Goal: Information Seeking & Learning: Learn about a topic

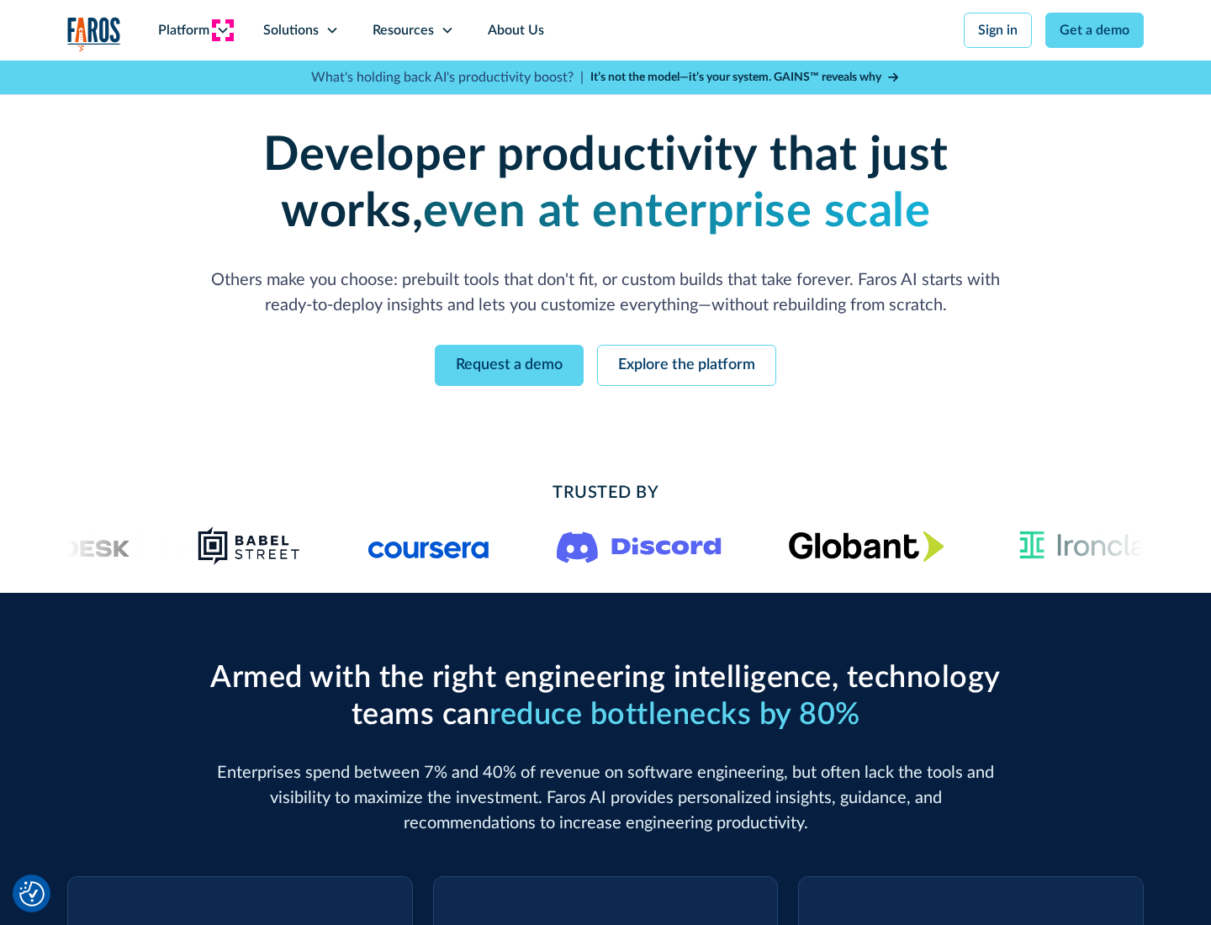
click at [222, 30] on icon at bounding box center [222, 30] width 13 height 13
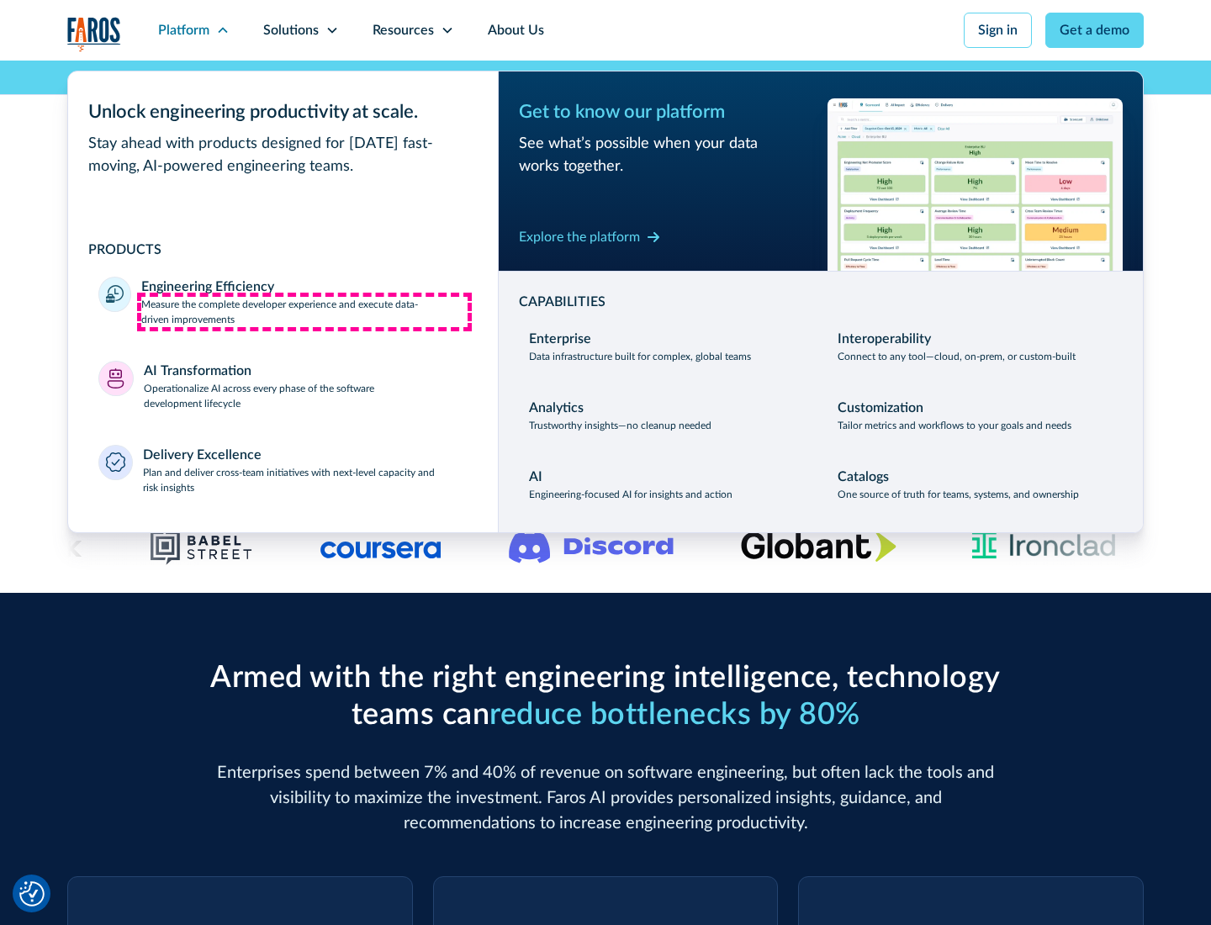
click at [304, 311] on p "Measure the complete developer experience and execute data-driven improvements" at bounding box center [304, 312] width 326 height 30
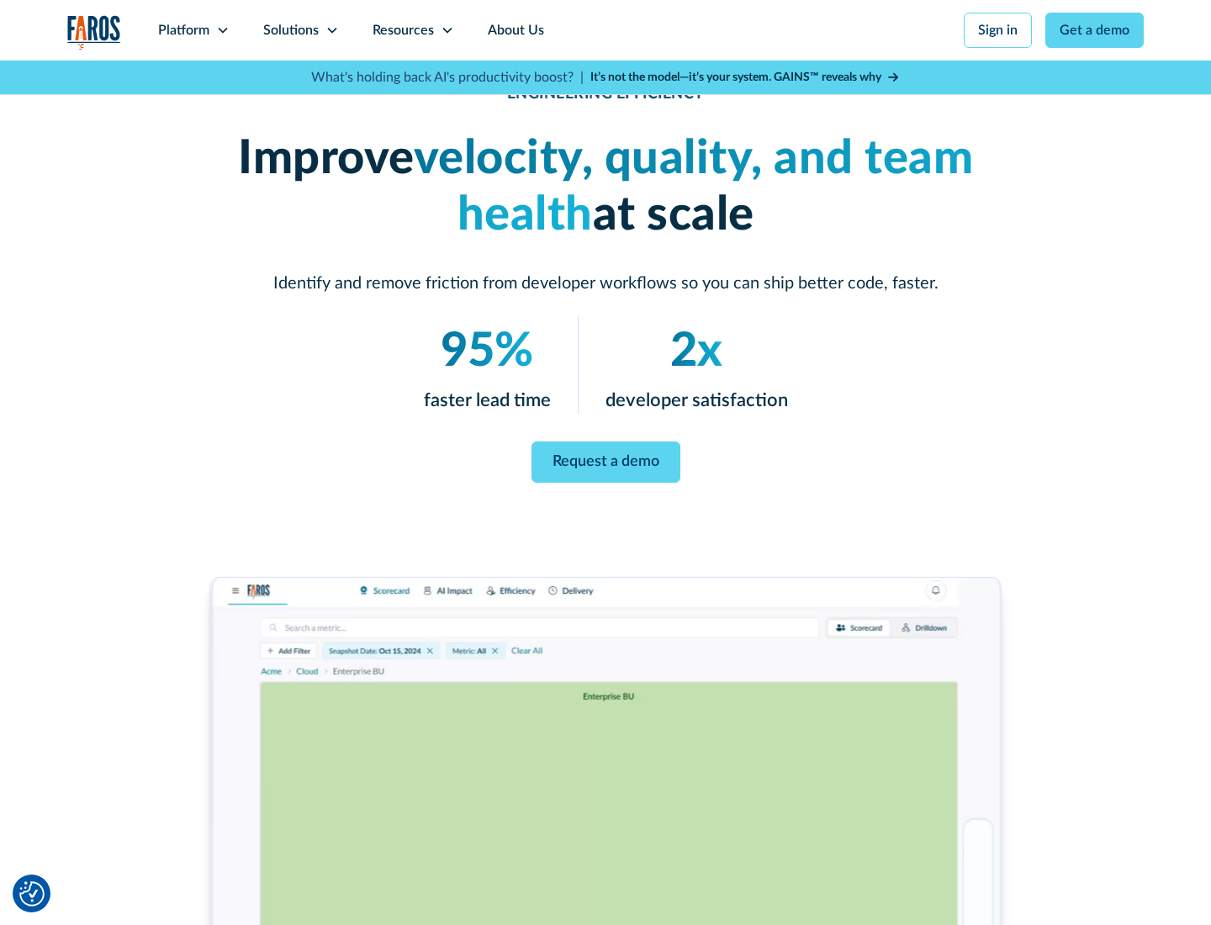
click at [606, 459] on link "Request a demo" at bounding box center [606, 462] width 149 height 41
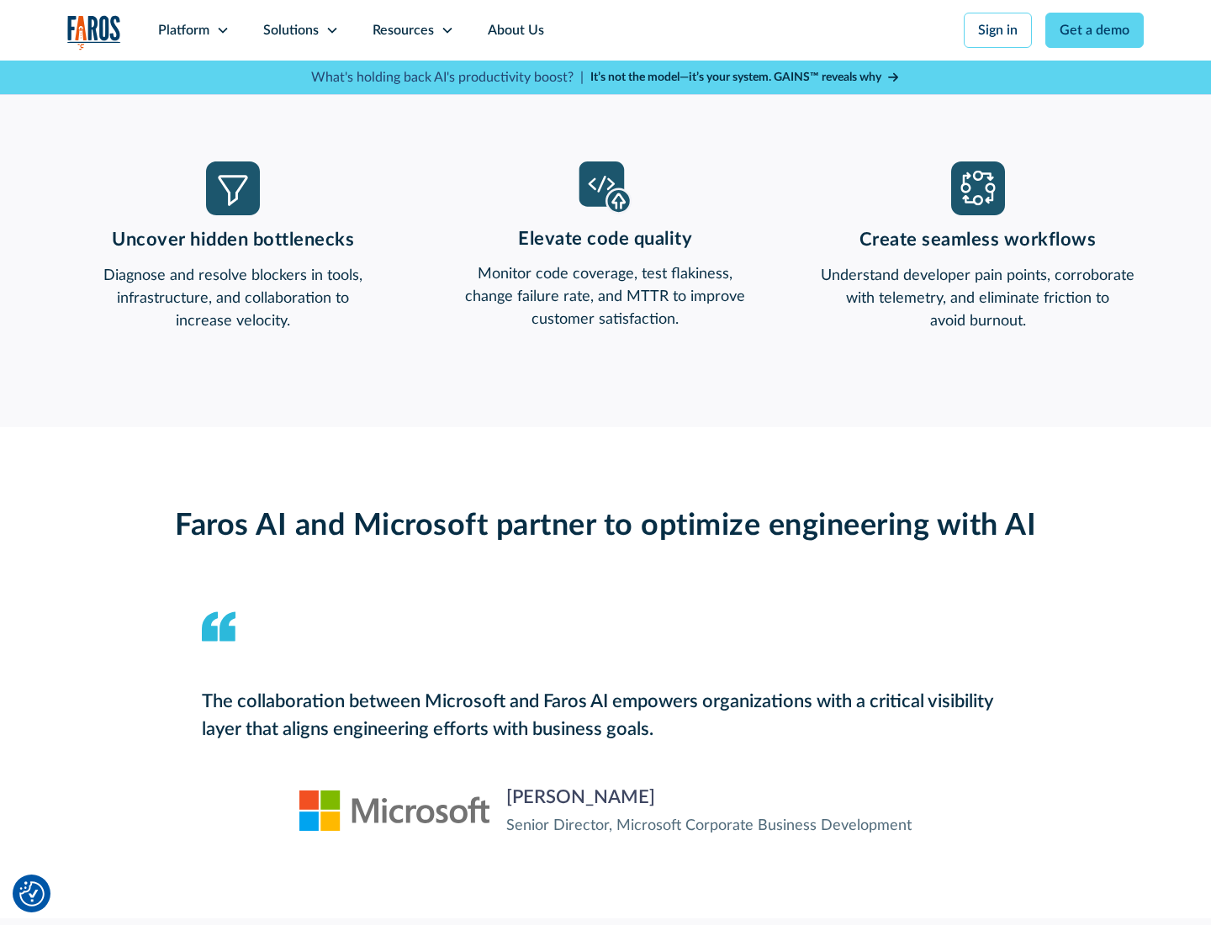
click at [222, 30] on icon at bounding box center [222, 30] width 13 height 13
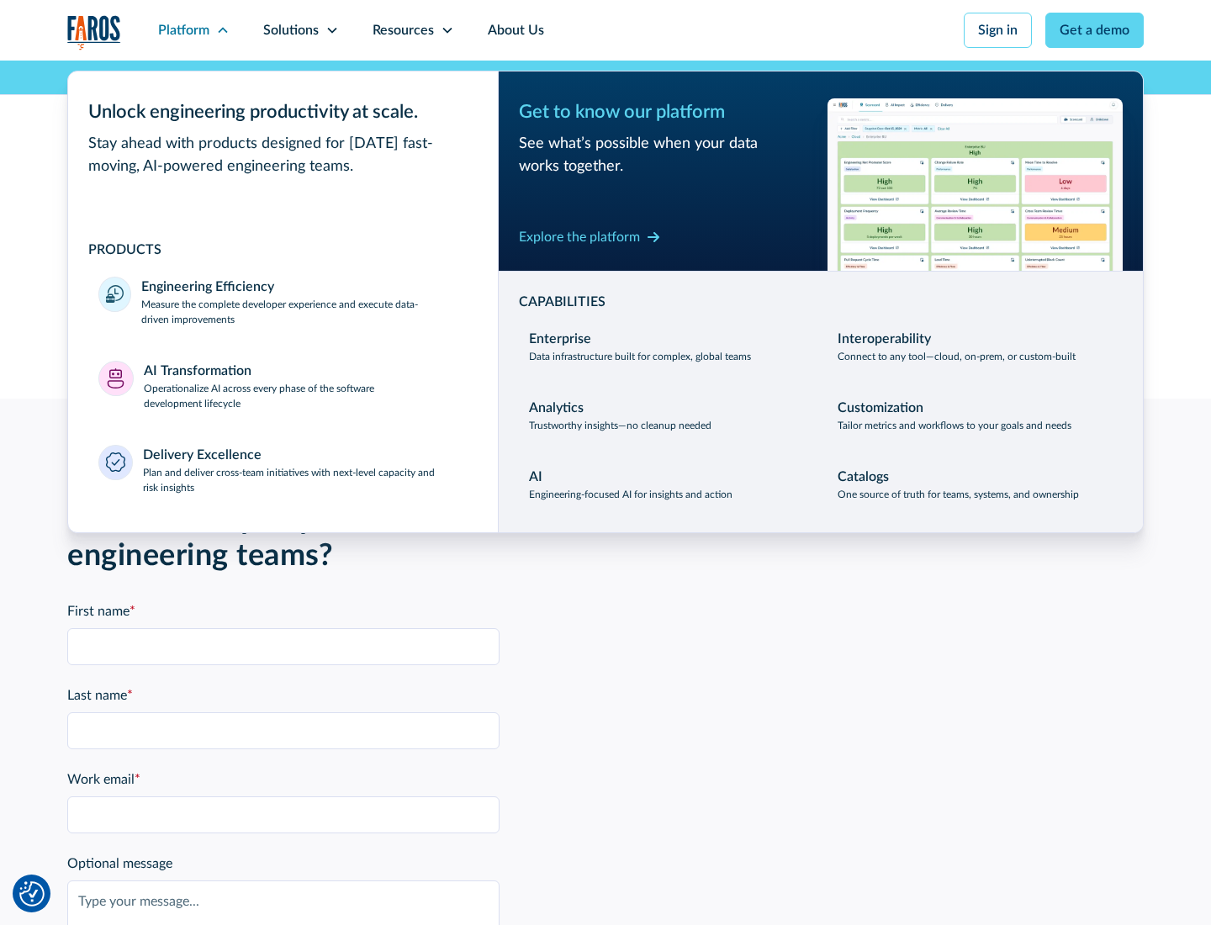
scroll to position [3690, 0]
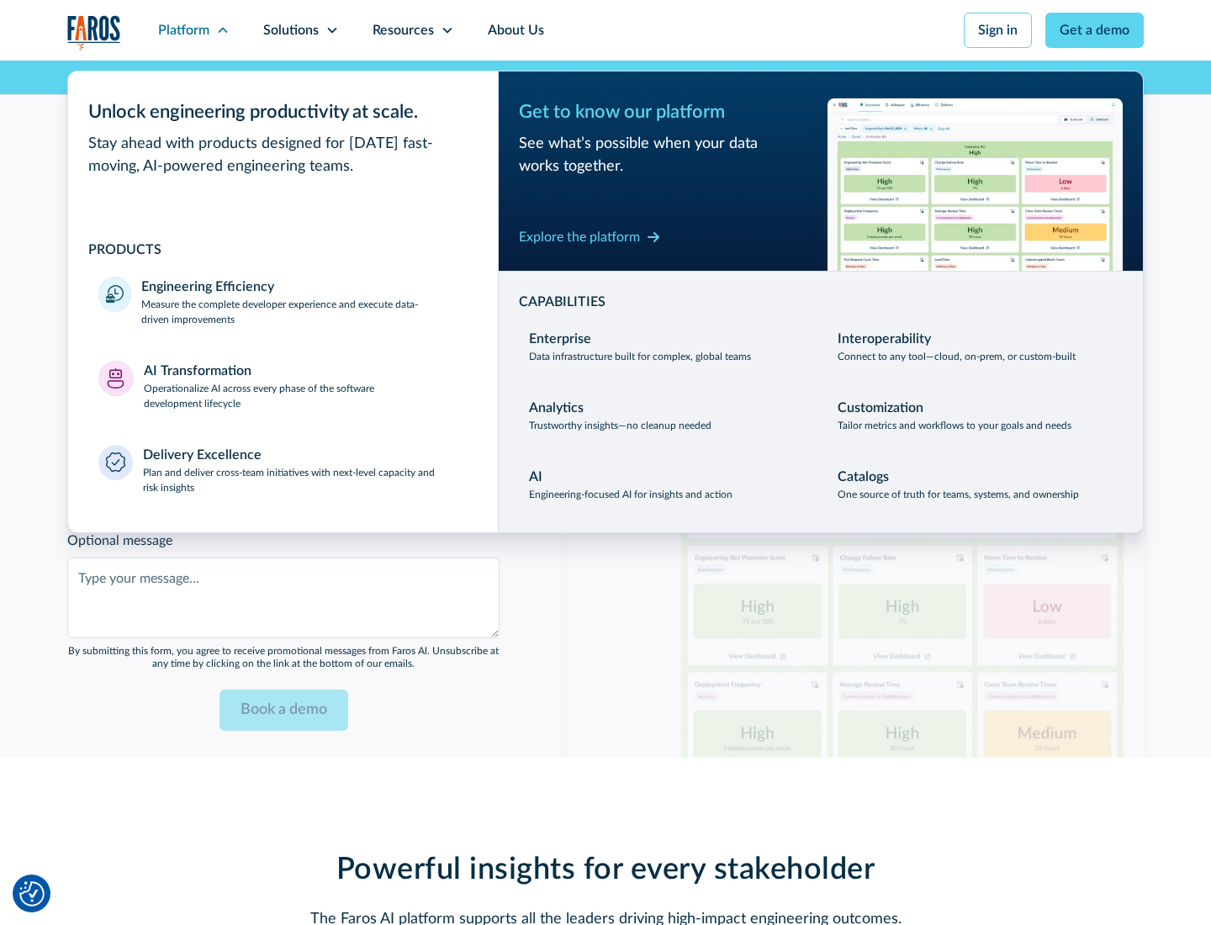
click at [305, 385] on p "Operationalize AI across every phase of the software development lifecycle" at bounding box center [306, 396] width 325 height 30
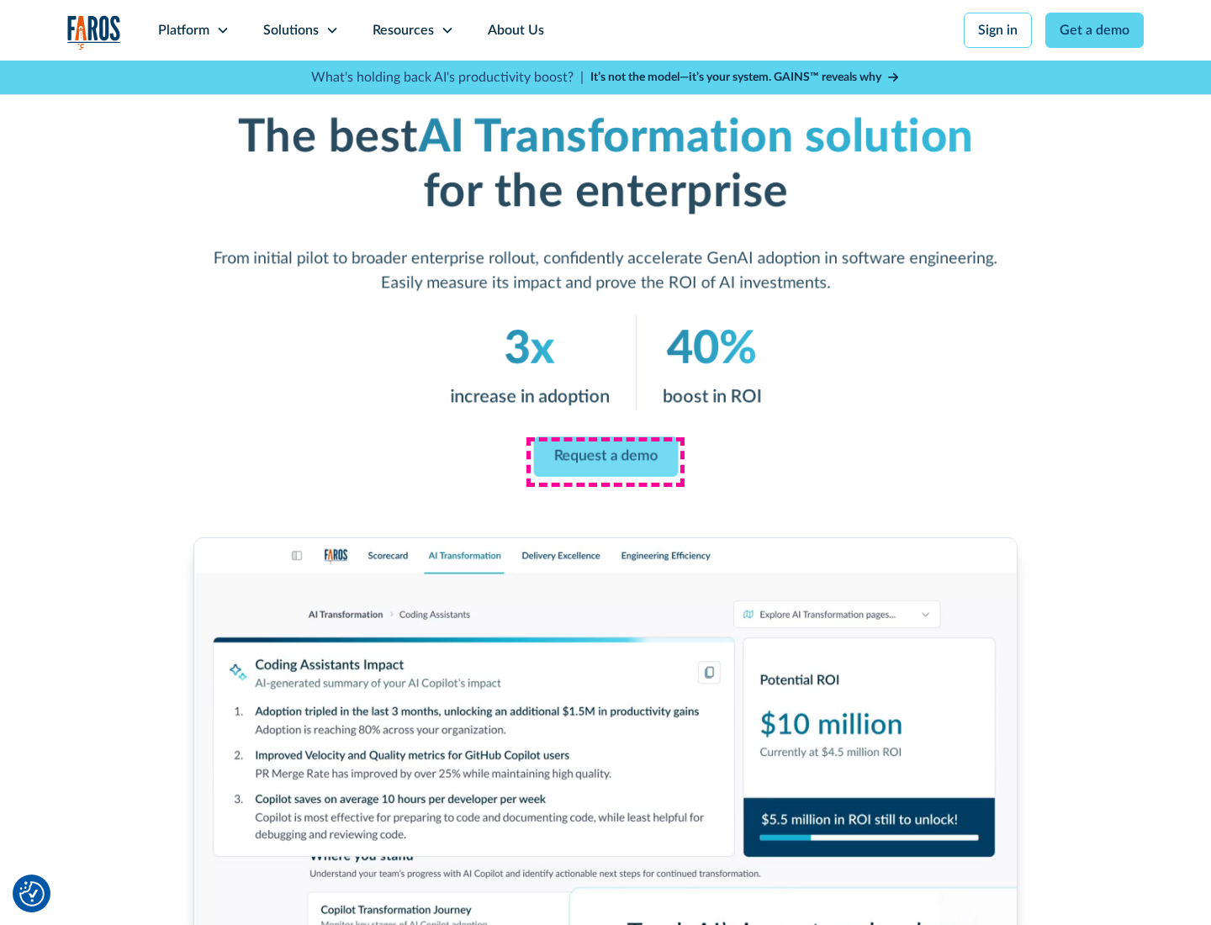
click at [606, 457] on link "Request a demo" at bounding box center [605, 457] width 145 height 40
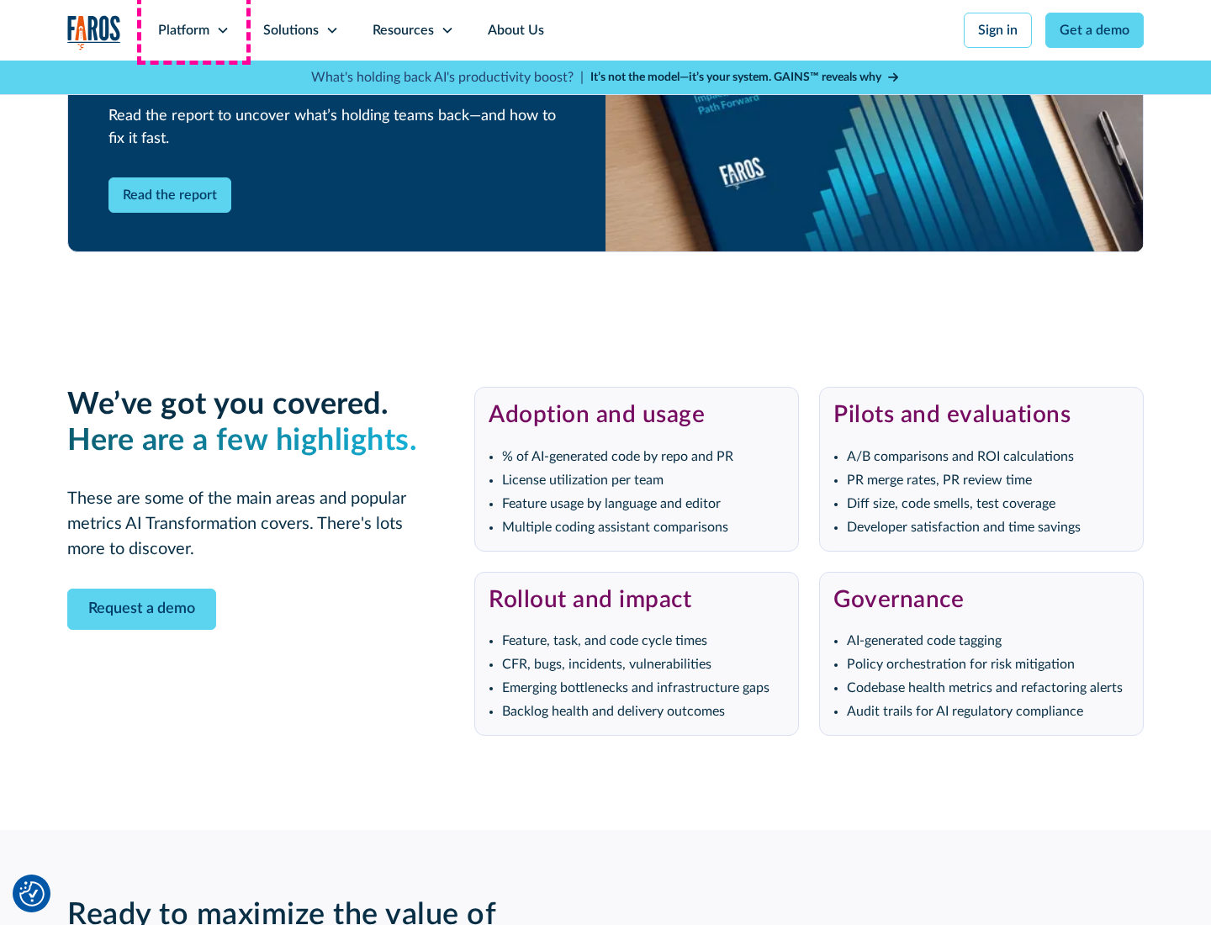
click at [193, 30] on div "Platform" at bounding box center [183, 30] width 51 height 20
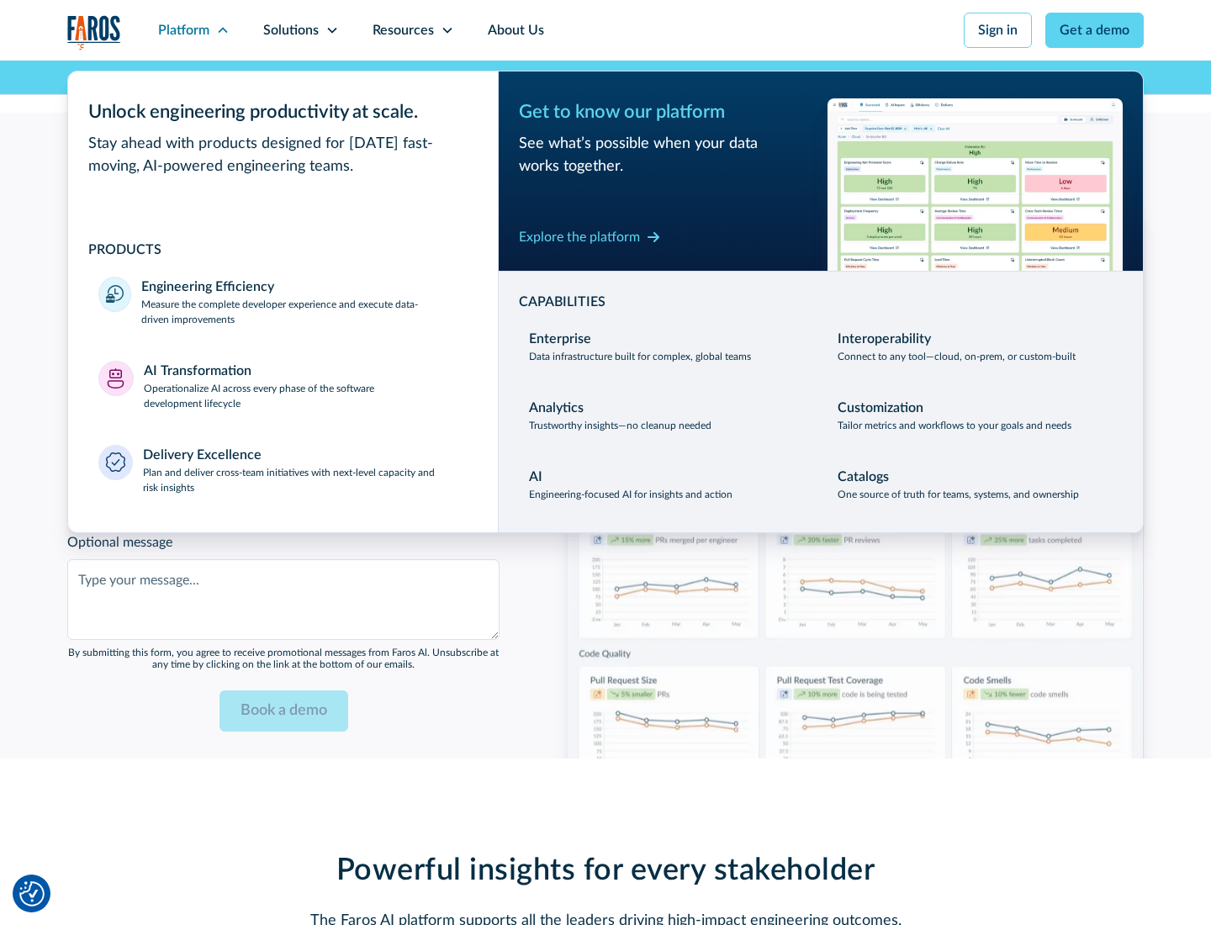
scroll to position [4094, 0]
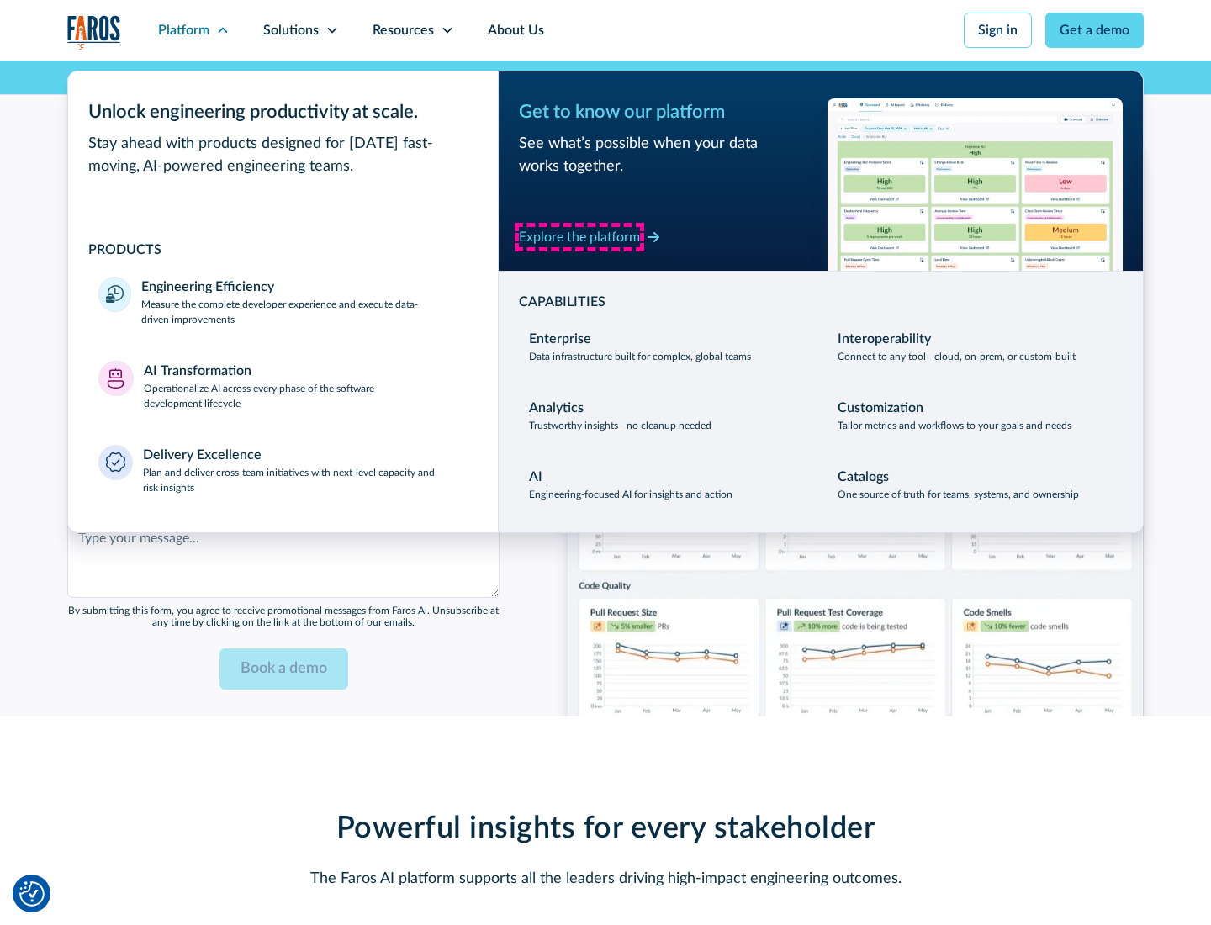
click at [579, 236] on div "Explore the platform" at bounding box center [579, 237] width 121 height 20
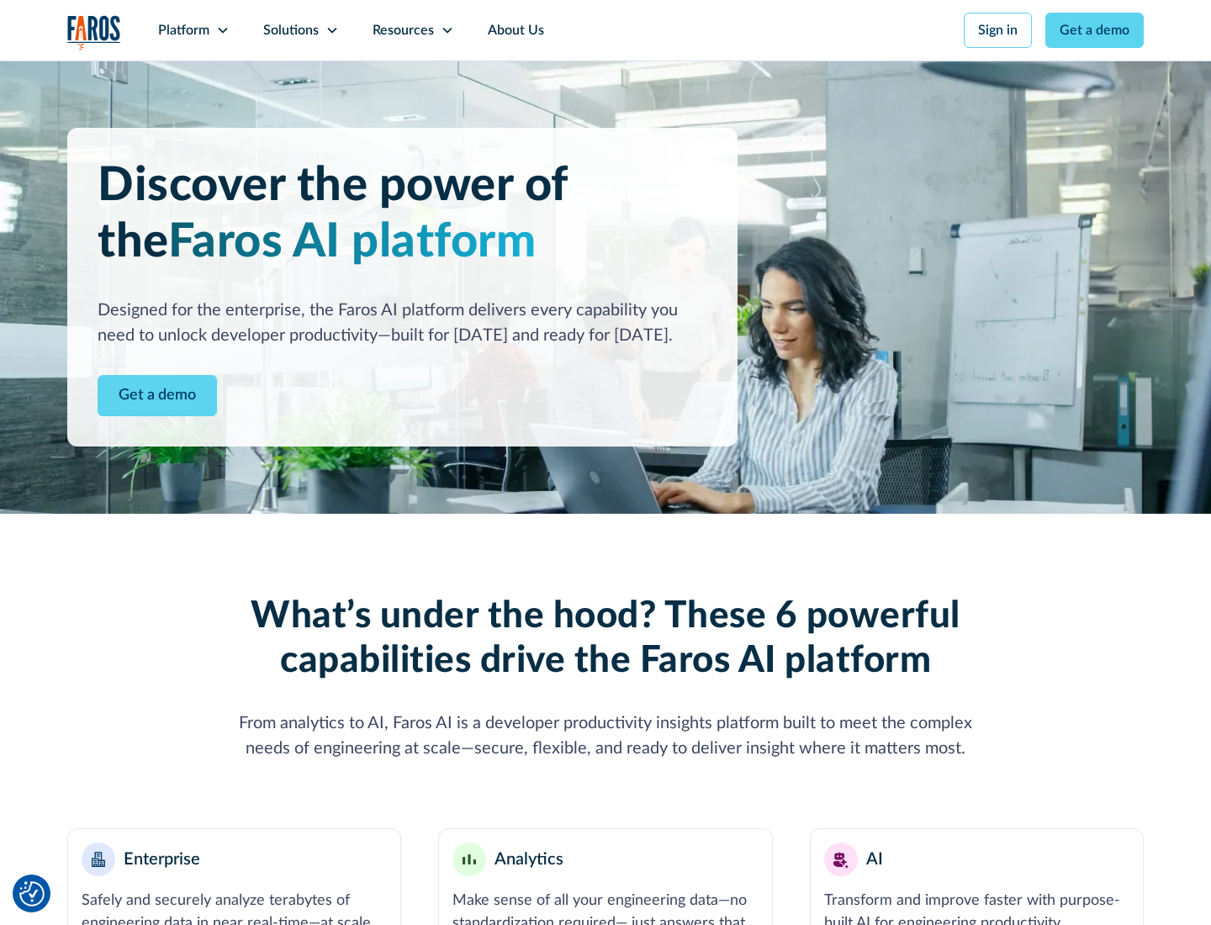
click at [157, 395] on link "Get a demo" at bounding box center [157, 395] width 119 height 41
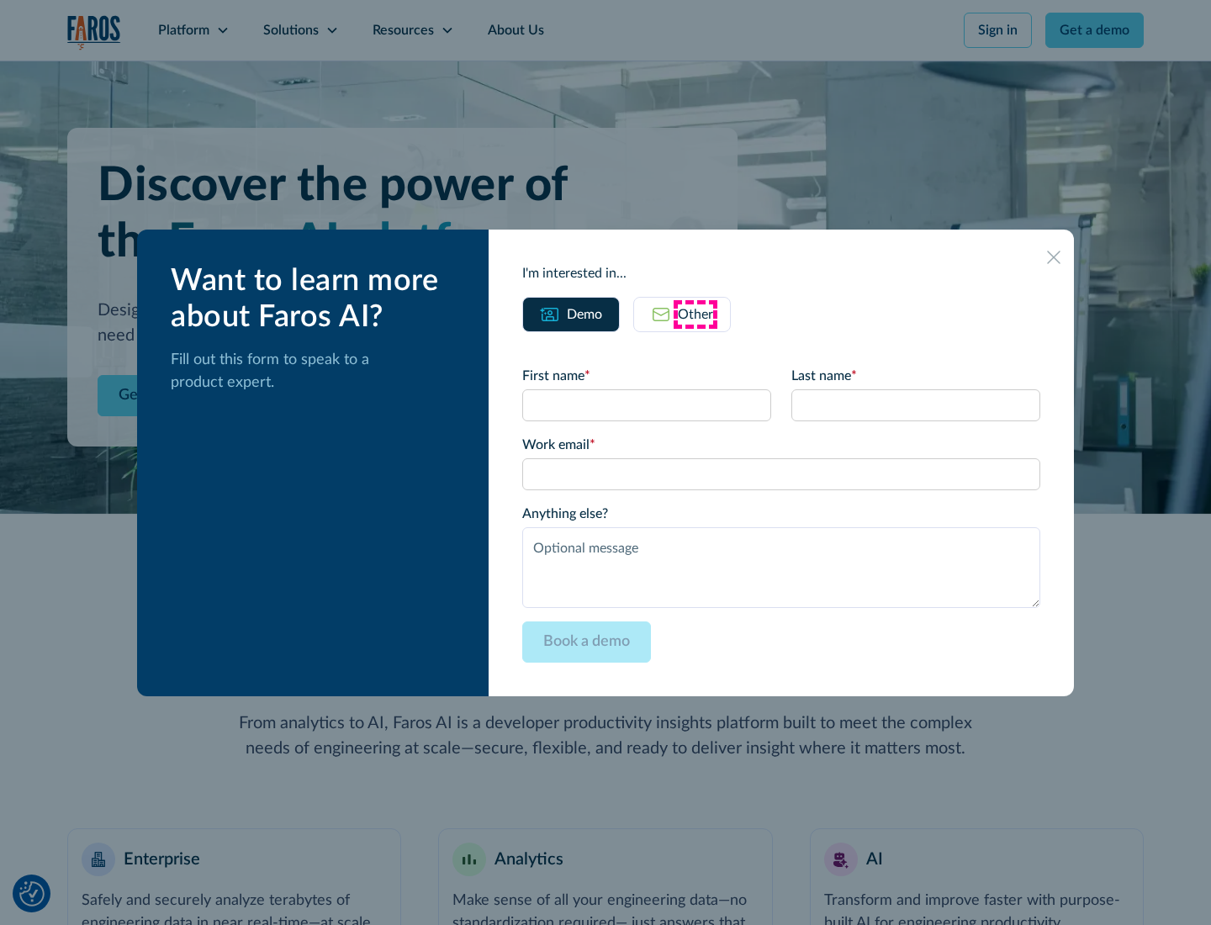
click at [696, 314] on div "Other" at bounding box center [695, 314] width 35 height 20
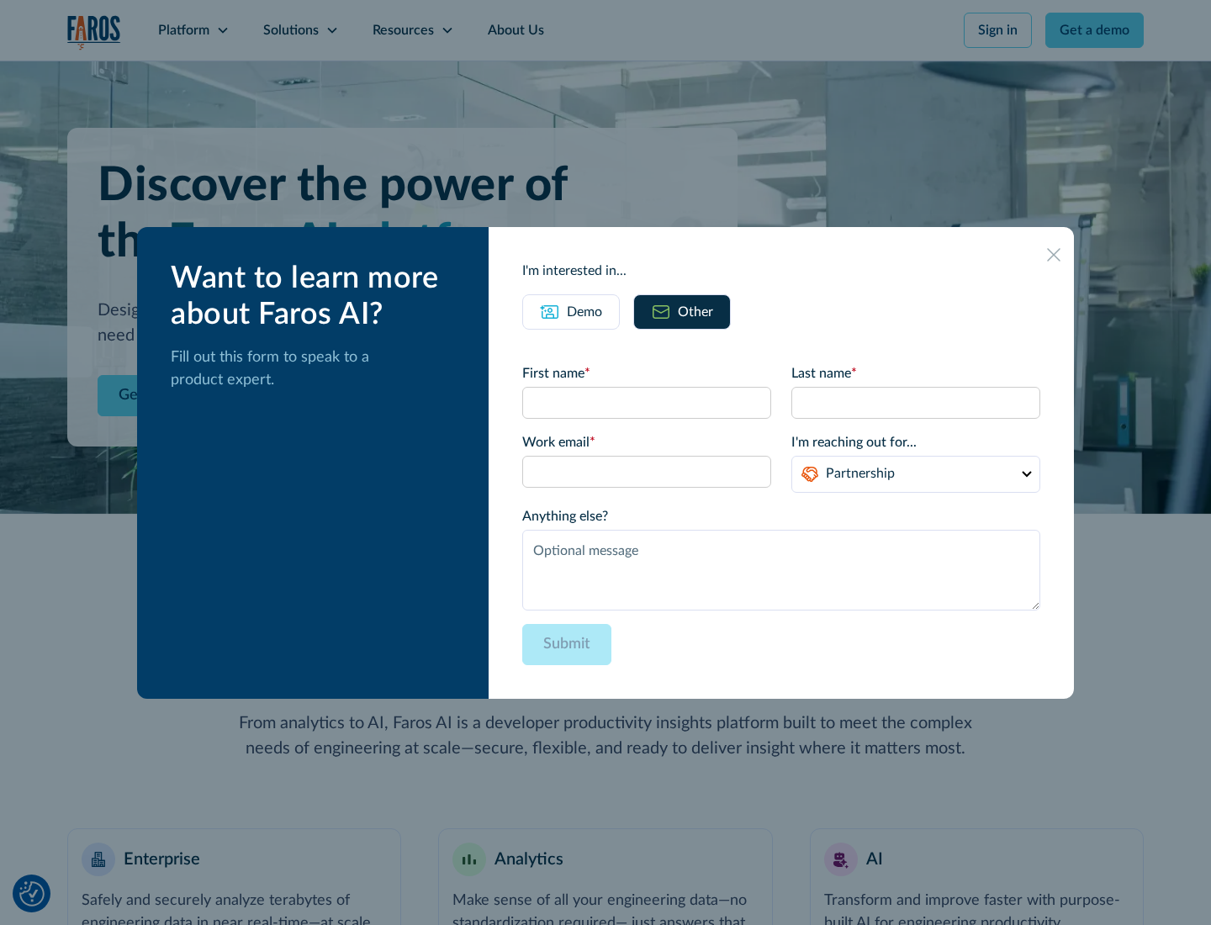
click at [585, 311] on div "Demo" at bounding box center [584, 312] width 35 height 20
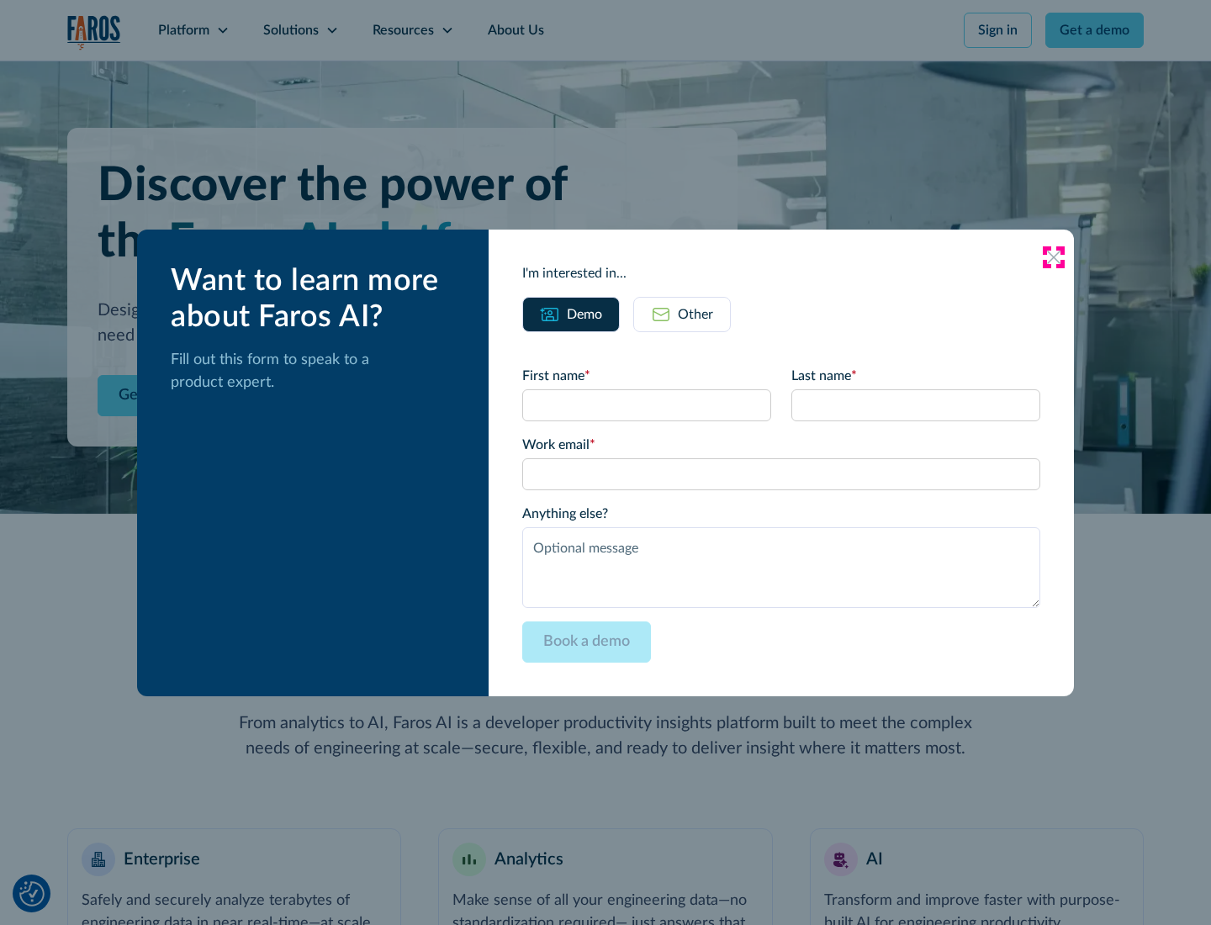
click at [1054, 257] on icon at bounding box center [1053, 257] width 13 height 13
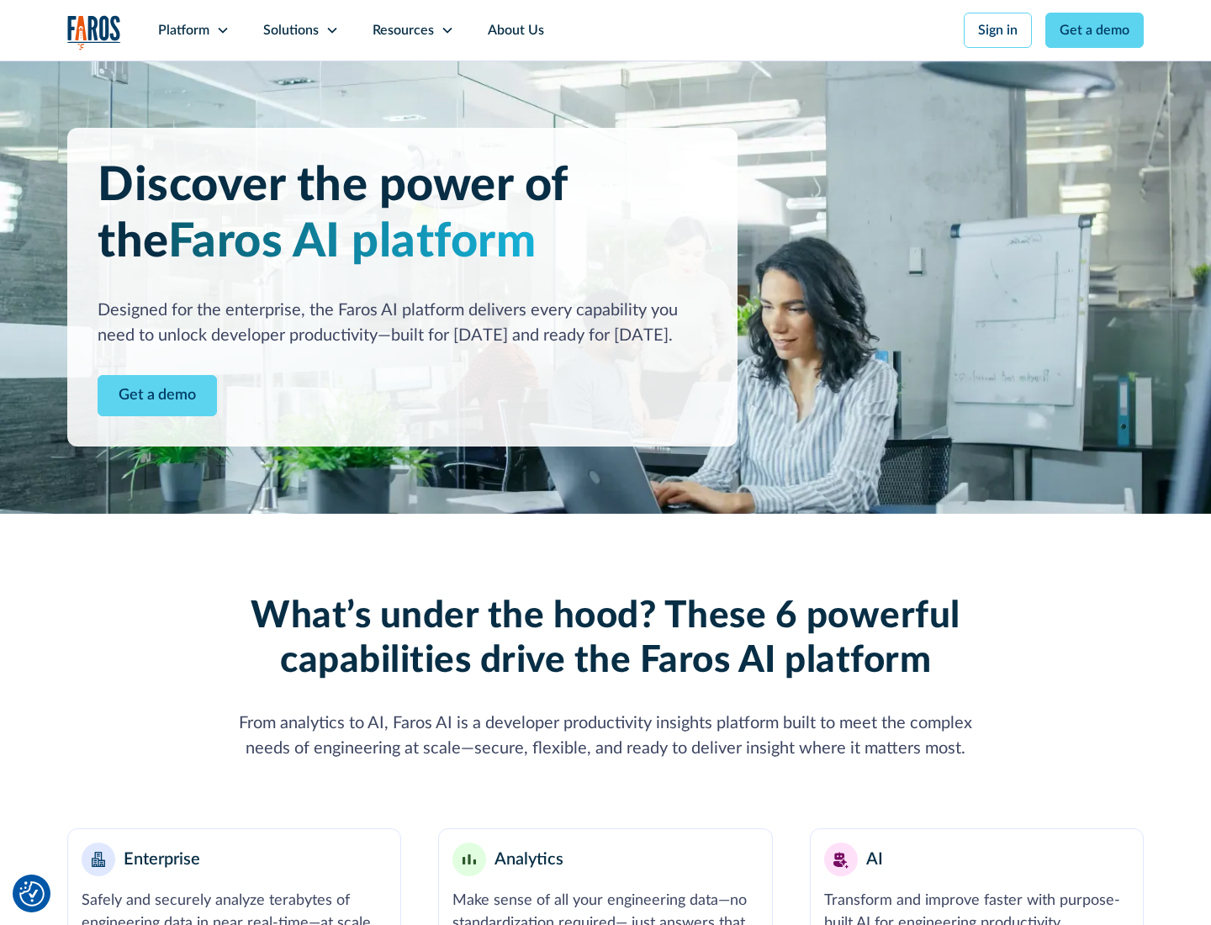
click at [222, 30] on icon at bounding box center [222, 30] width 13 height 13
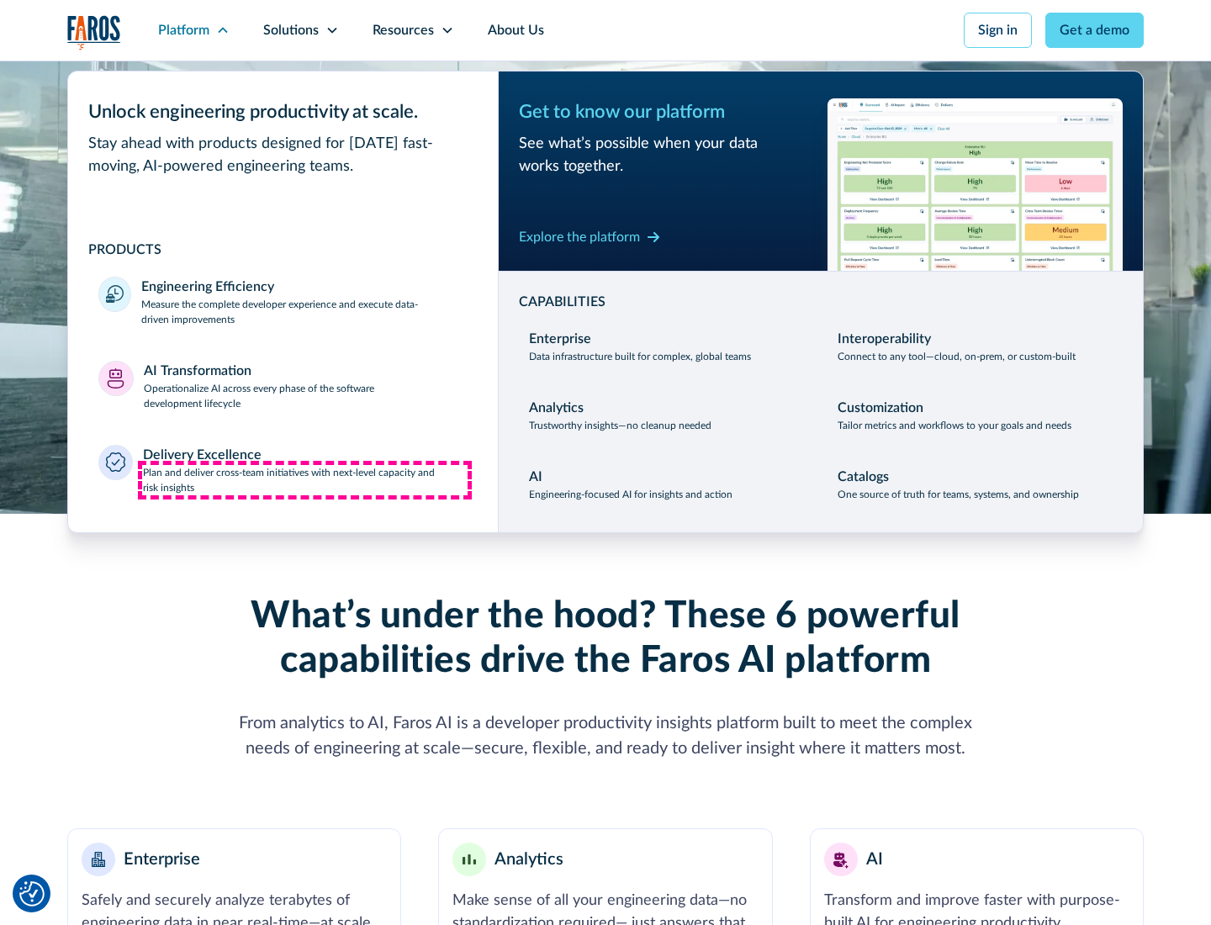
click at [304, 479] on p "Plan and deliver cross-team initiatives with next-level capacity and risk insig…" at bounding box center [305, 480] width 325 height 30
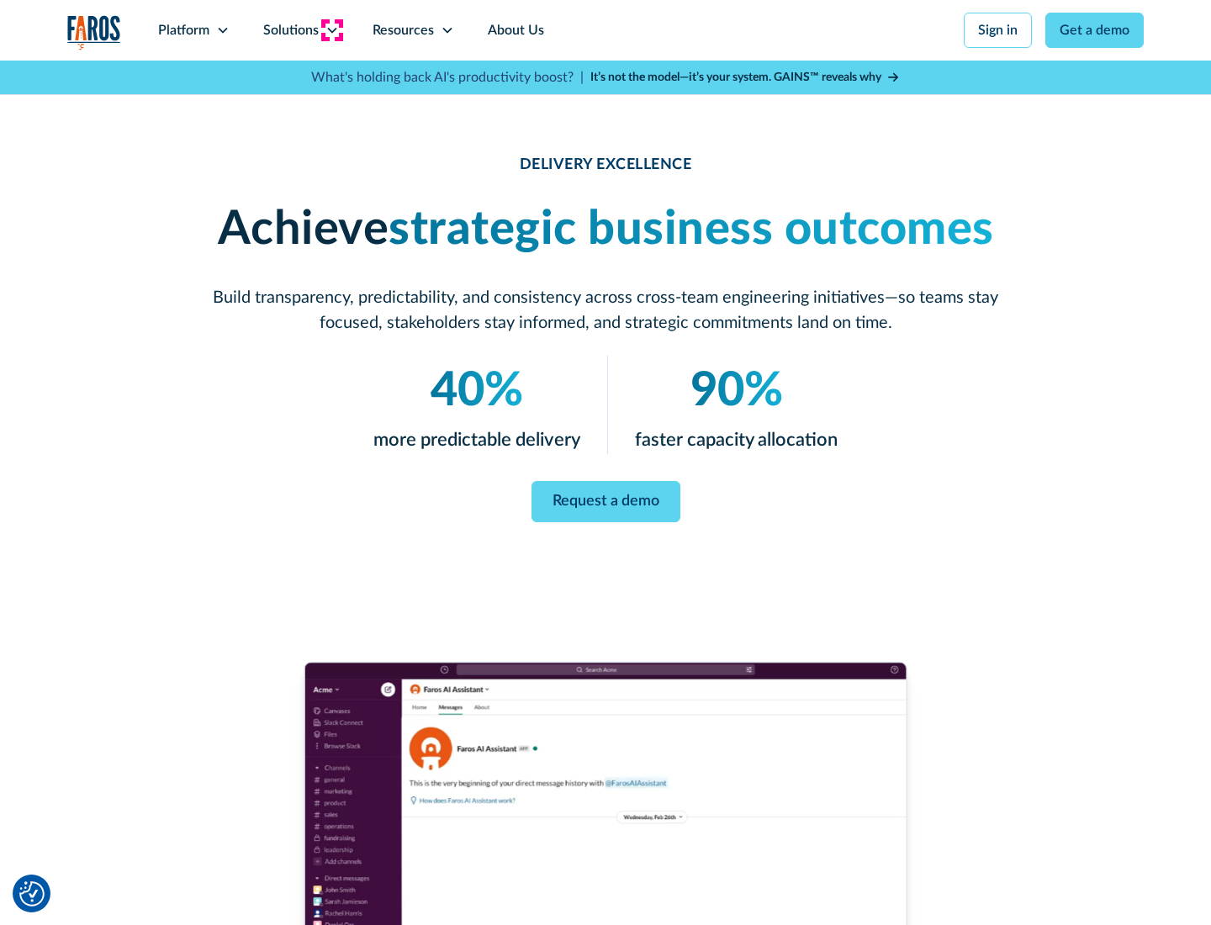
click at [331, 30] on icon at bounding box center [331, 30] width 13 height 13
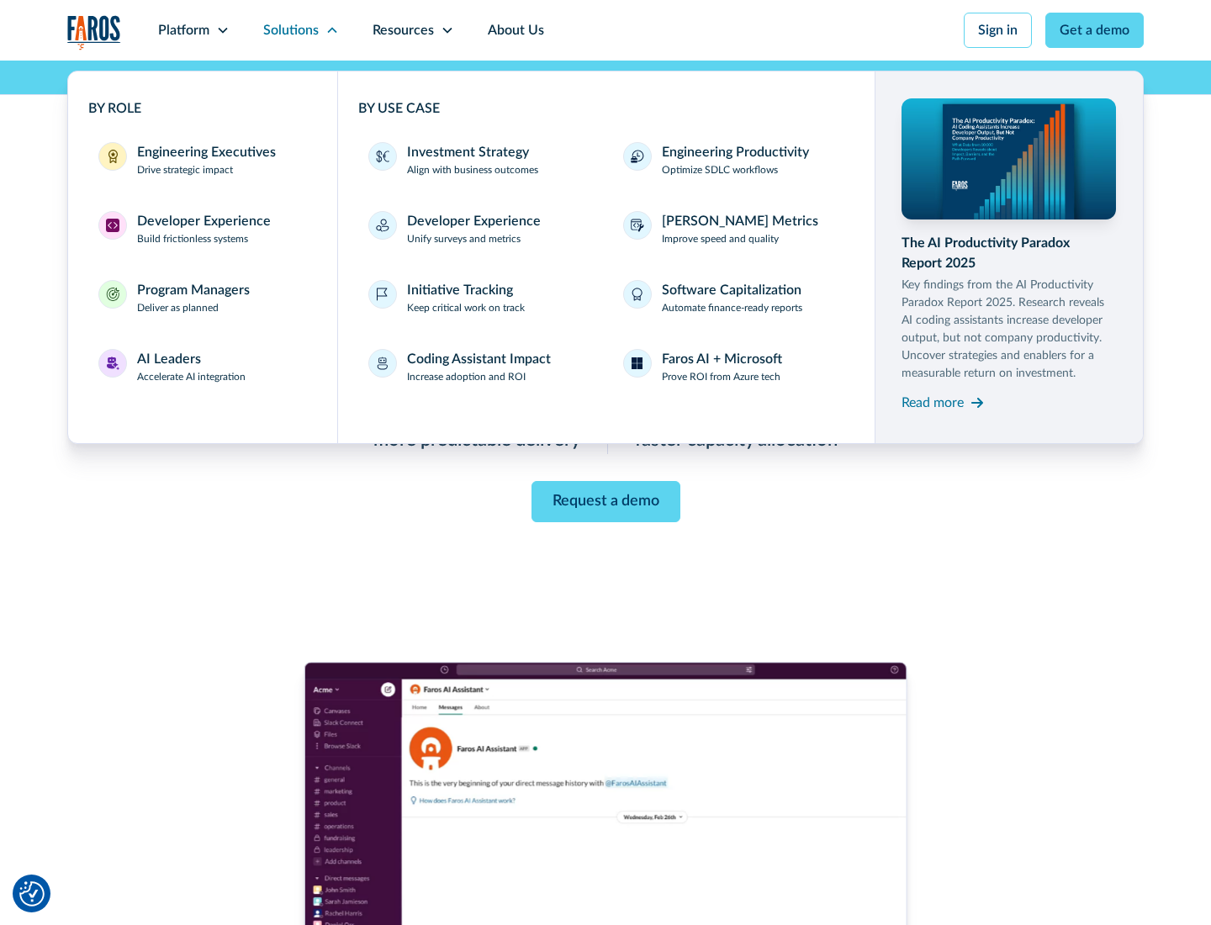
click at [202, 160] on div "Engineering Executives" at bounding box center [206, 152] width 139 height 20
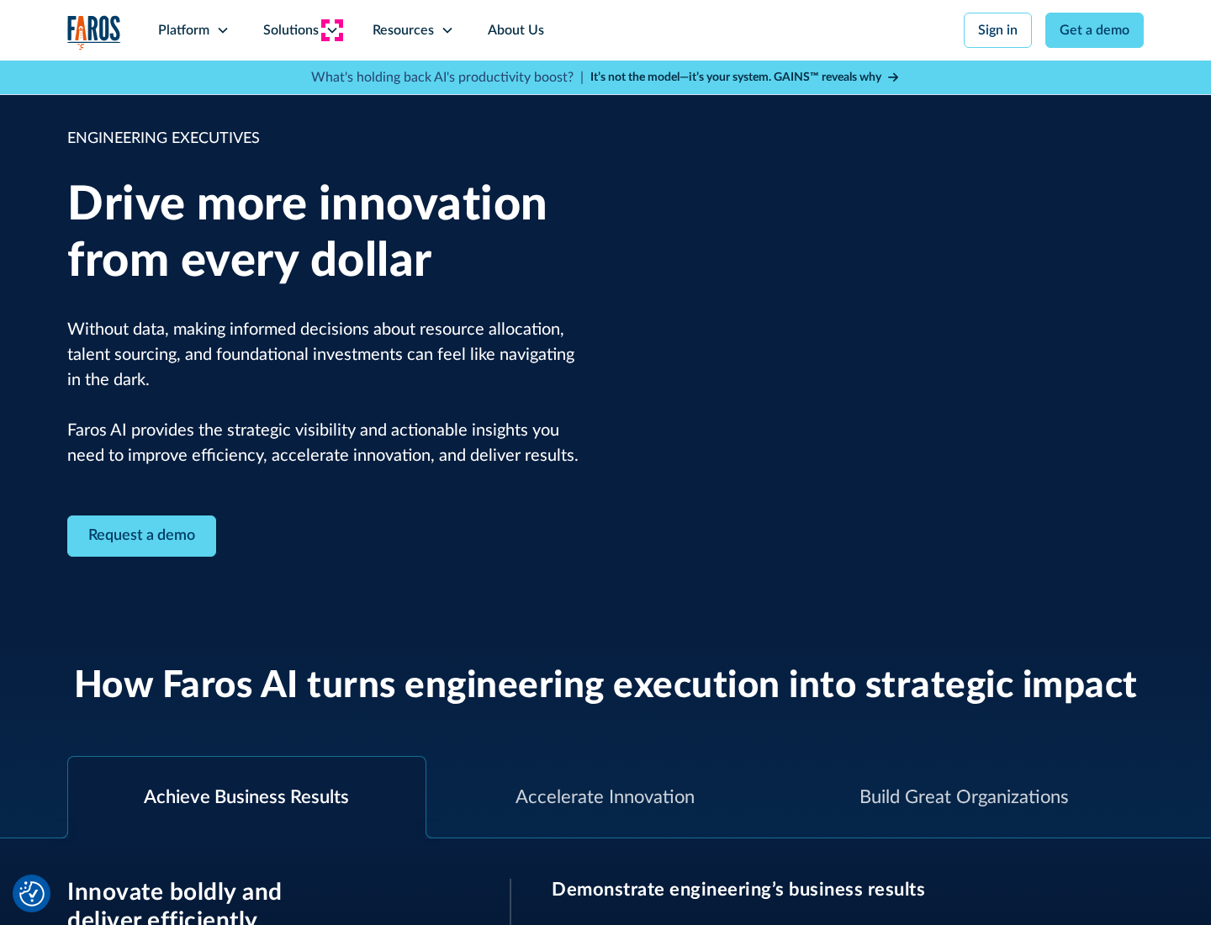
click at [331, 30] on icon at bounding box center [331, 30] width 13 height 13
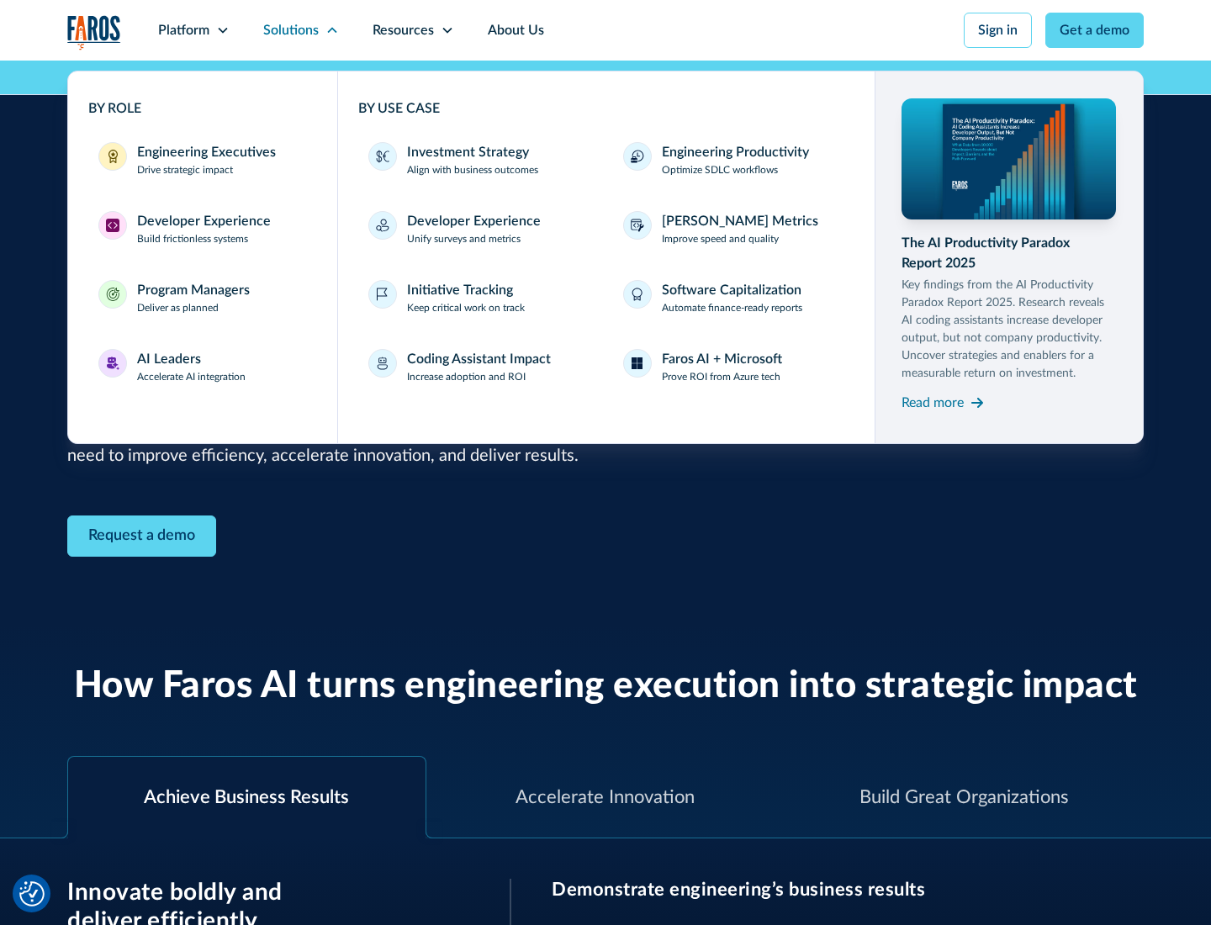
click at [202, 221] on div "Developer Experience" at bounding box center [204, 221] width 134 height 20
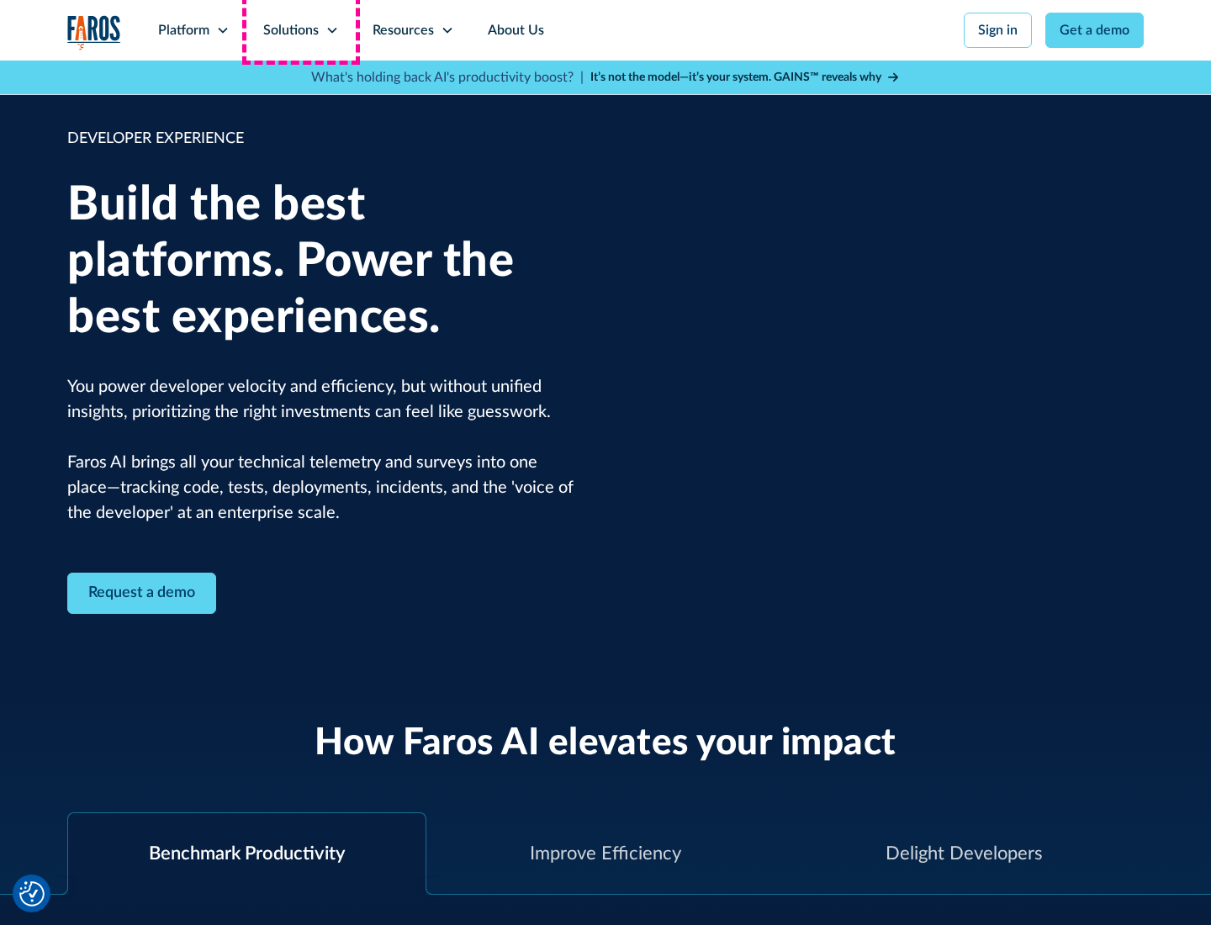
click at [300, 30] on div "Solutions" at bounding box center [291, 30] width 56 height 20
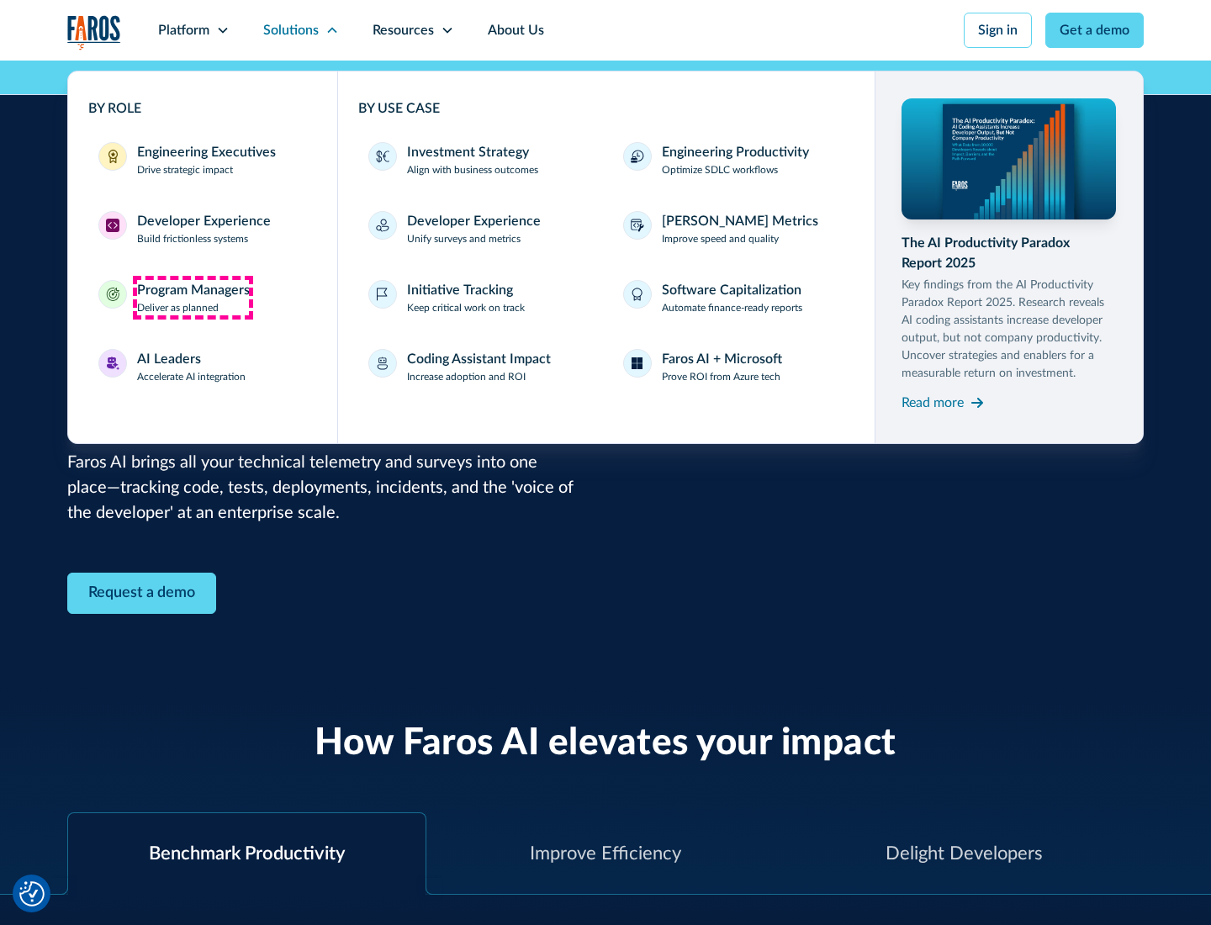
click at [193, 298] on div "Program Managers" at bounding box center [193, 290] width 113 height 20
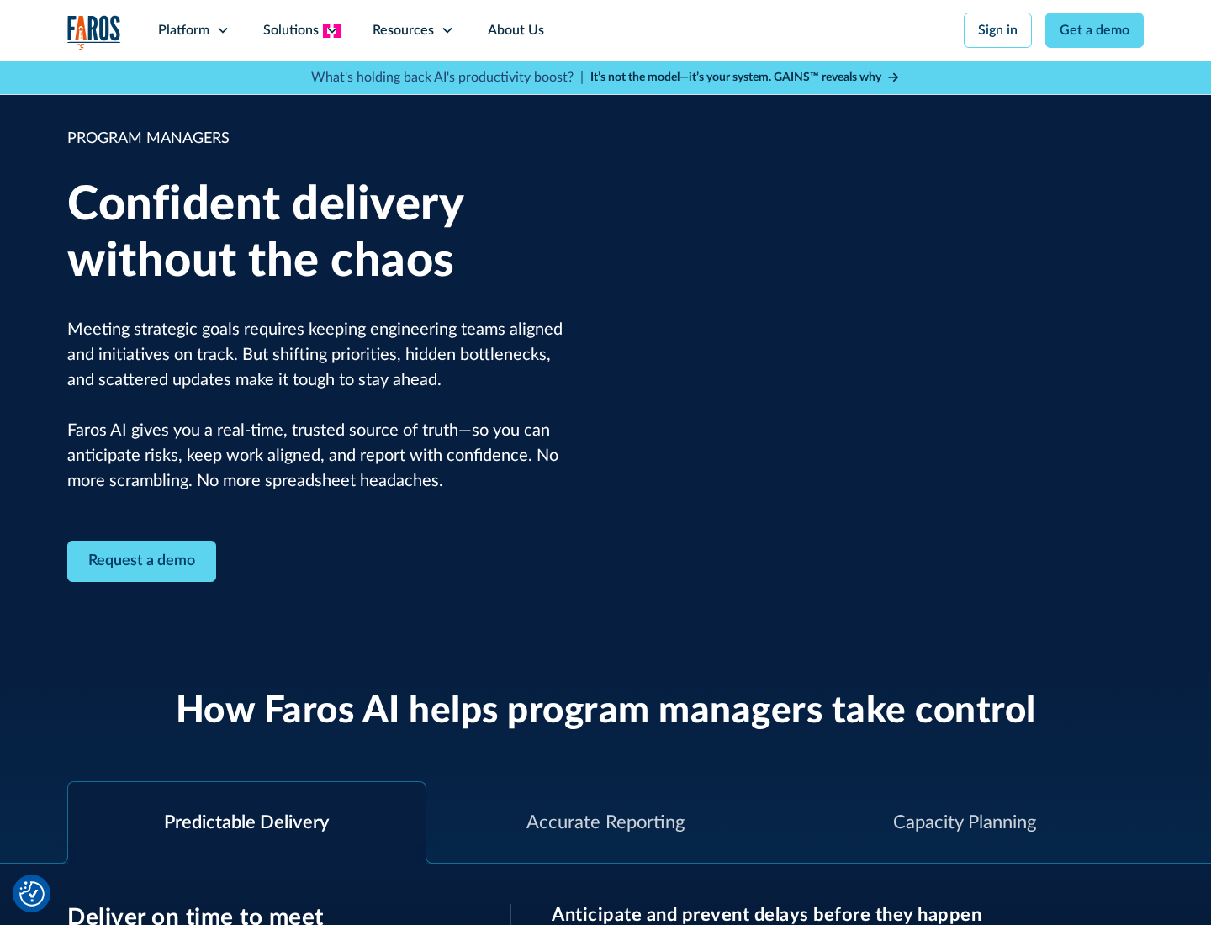
click at [331, 30] on icon at bounding box center [331, 30] width 13 height 13
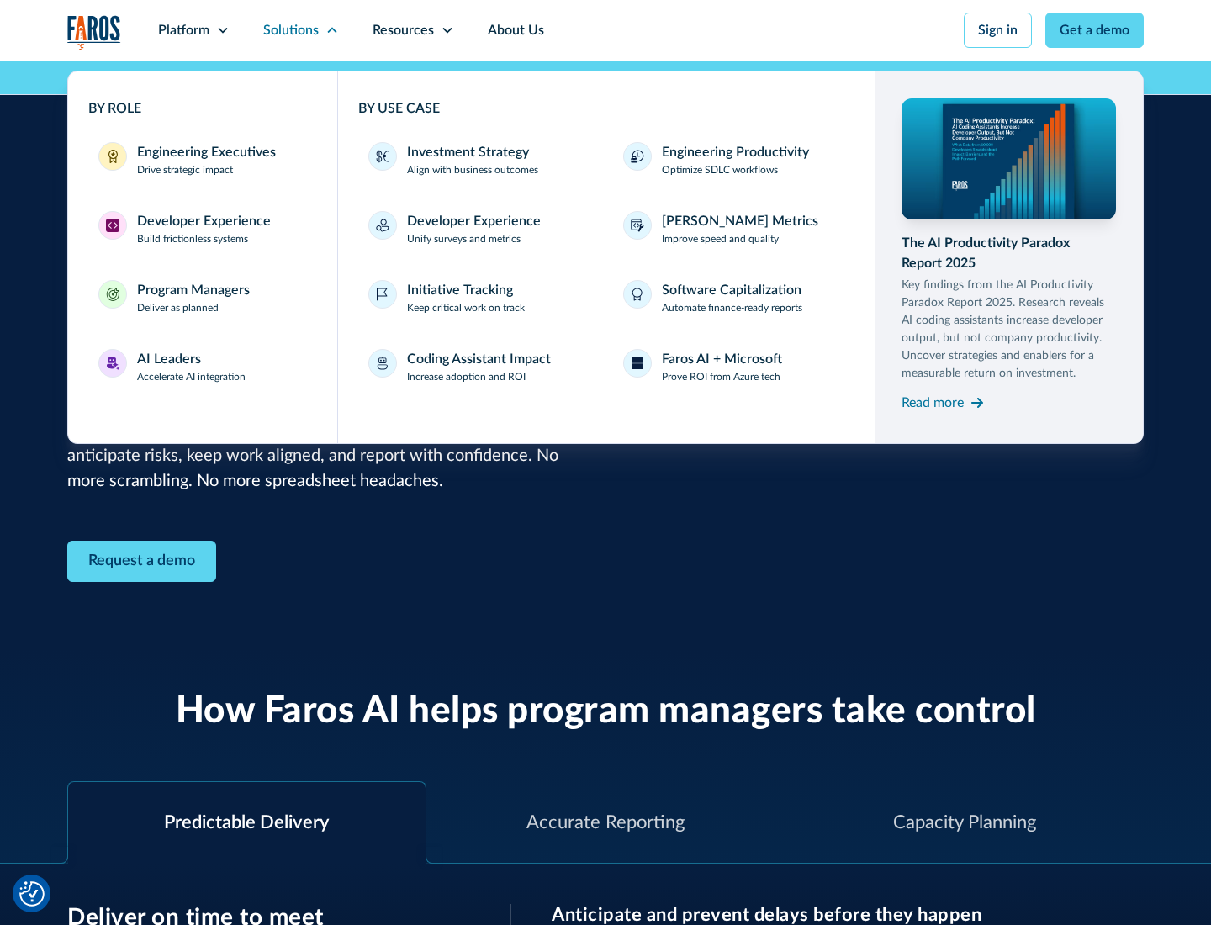
click at [192, 367] on div "AI Leaders" at bounding box center [169, 359] width 64 height 20
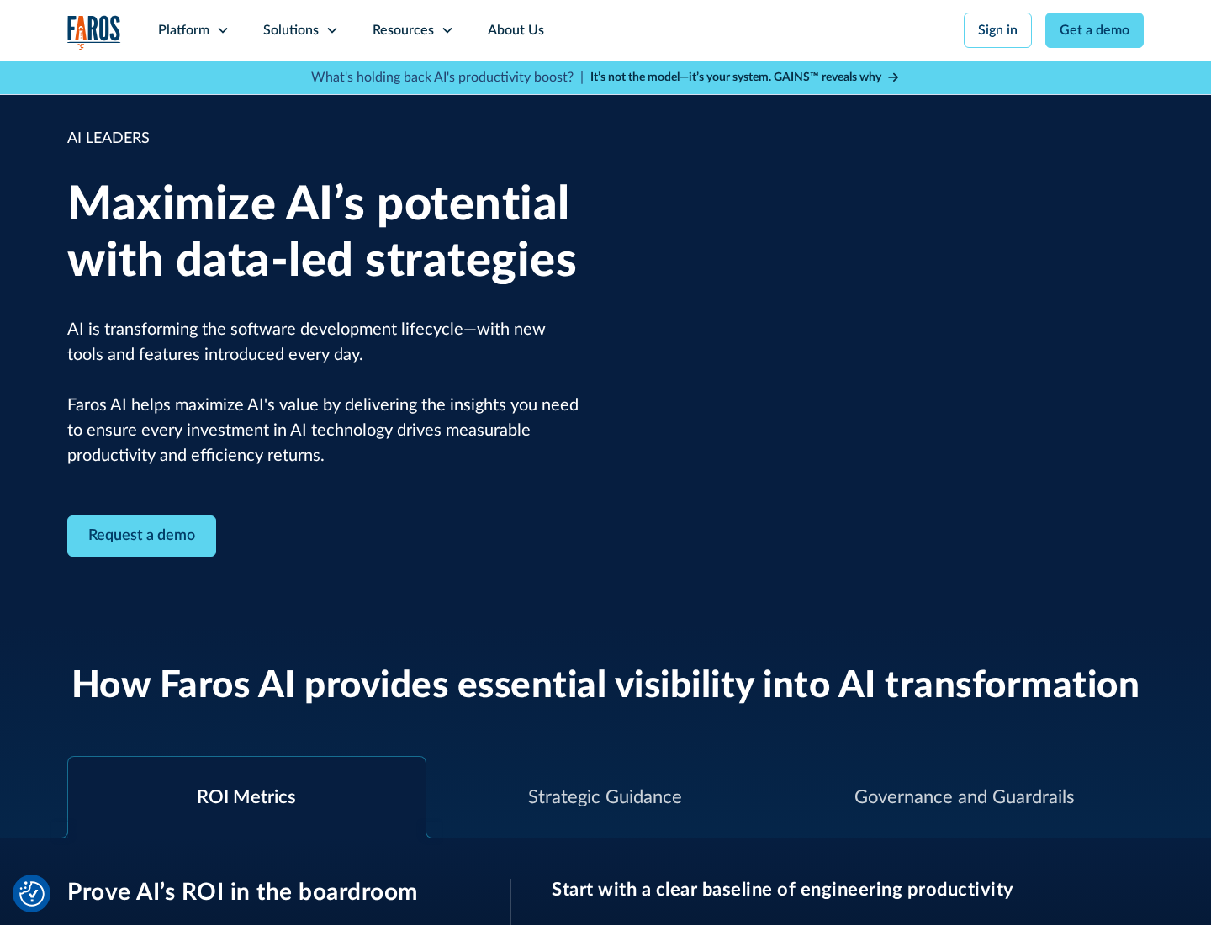
click at [331, 30] on icon at bounding box center [331, 30] width 13 height 13
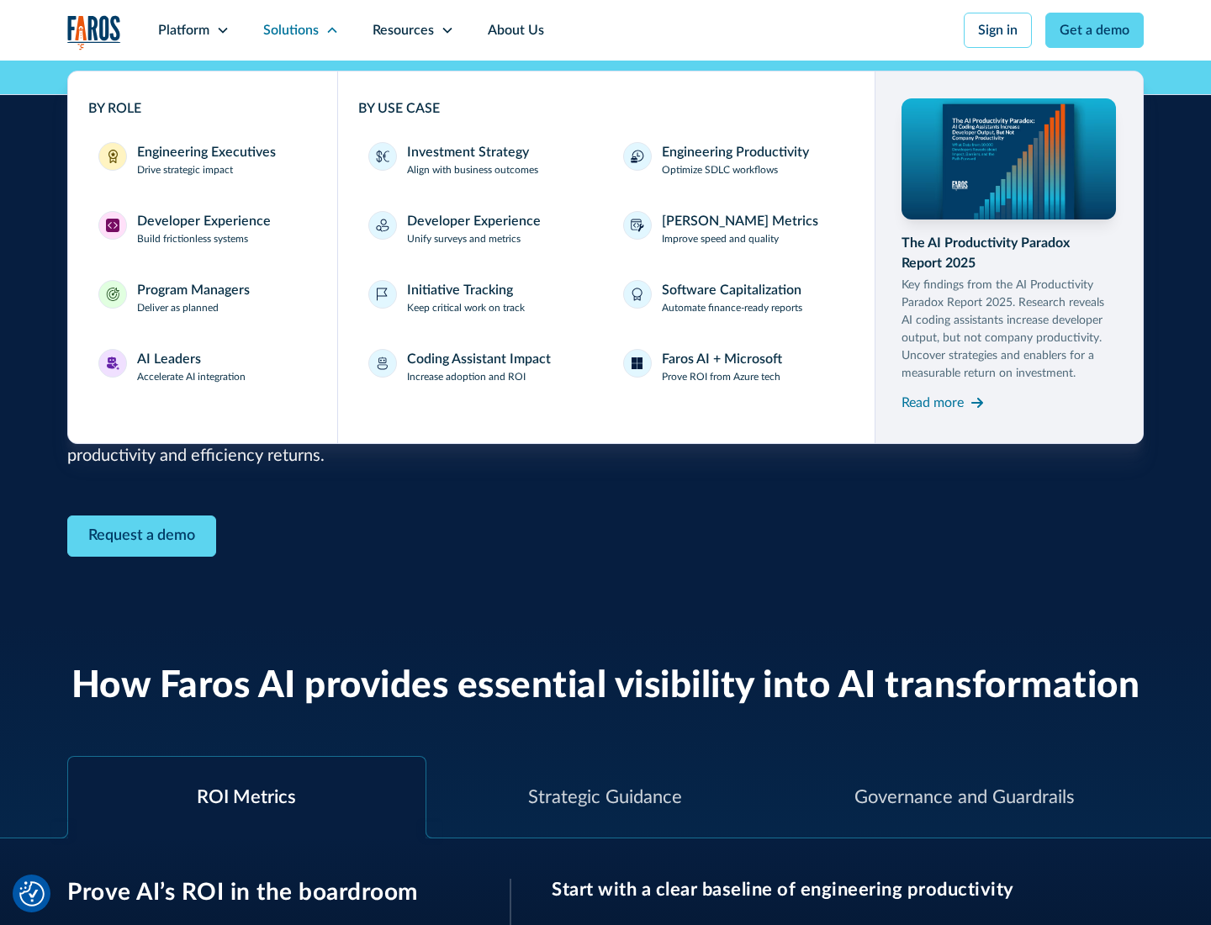
click at [466, 152] on div "Investment Strategy" at bounding box center [468, 152] width 122 height 20
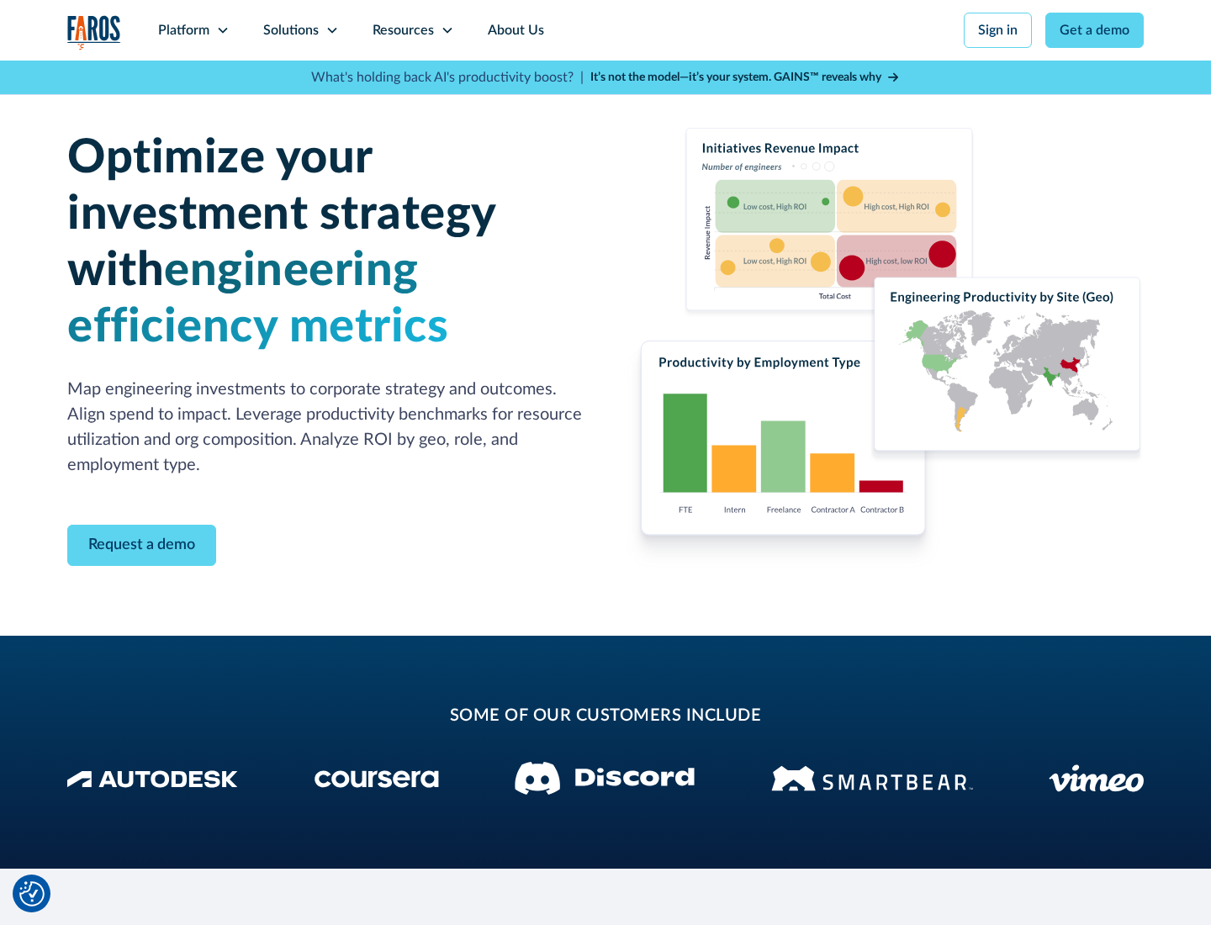
click at [331, 30] on icon at bounding box center [331, 30] width 13 height 13
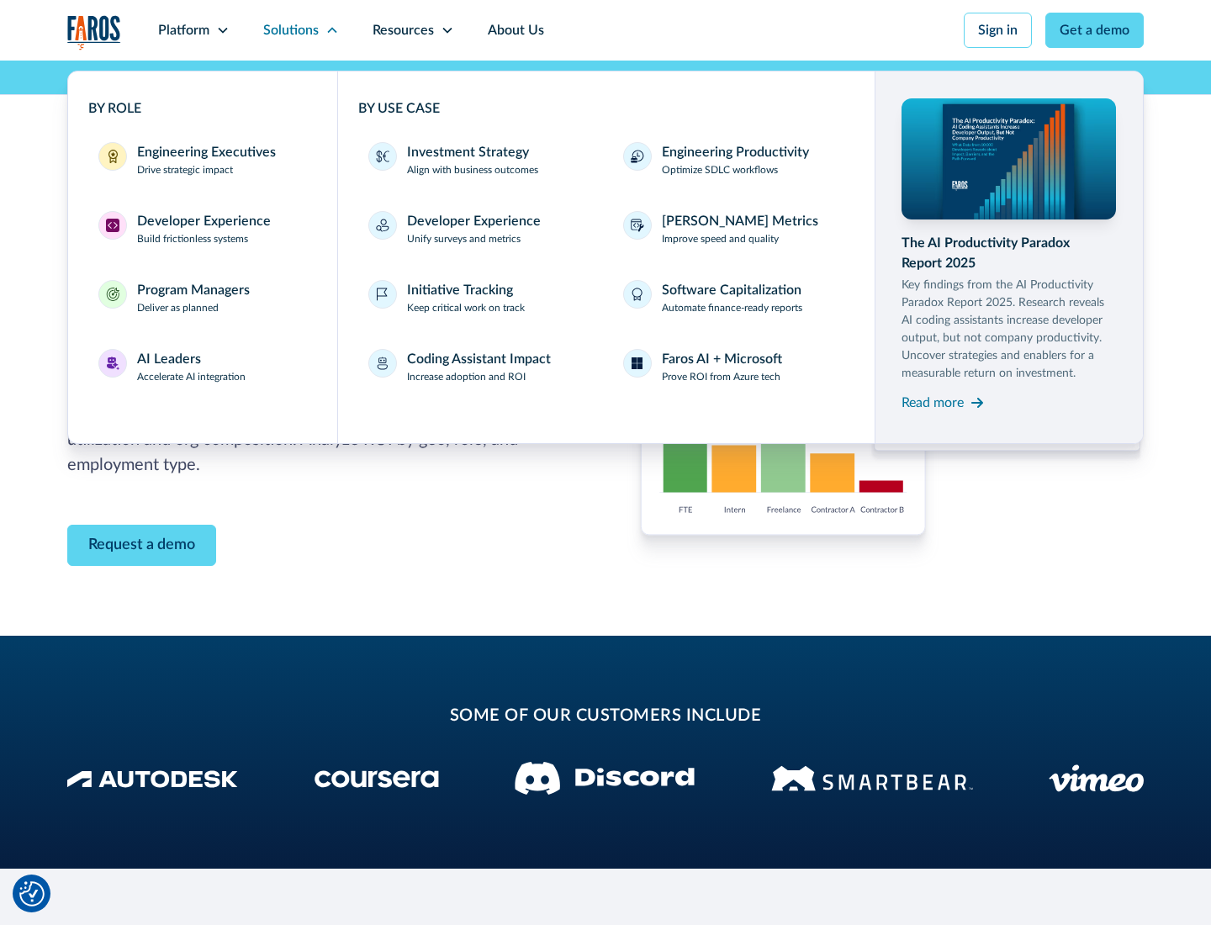
click at [721, 377] on p "Prove ROI from Azure tech" at bounding box center [721, 376] width 119 height 15
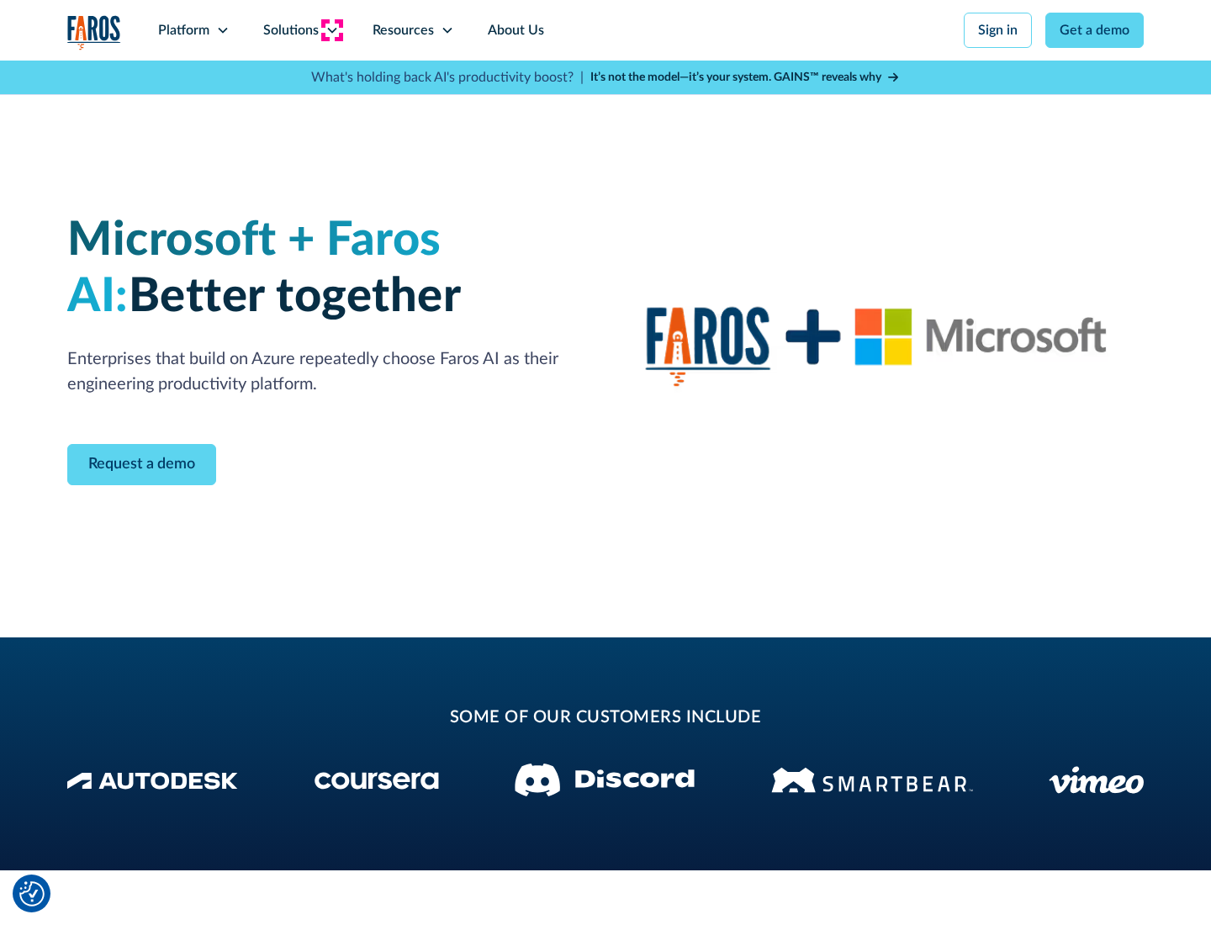
click at [331, 30] on icon at bounding box center [331, 30] width 13 height 13
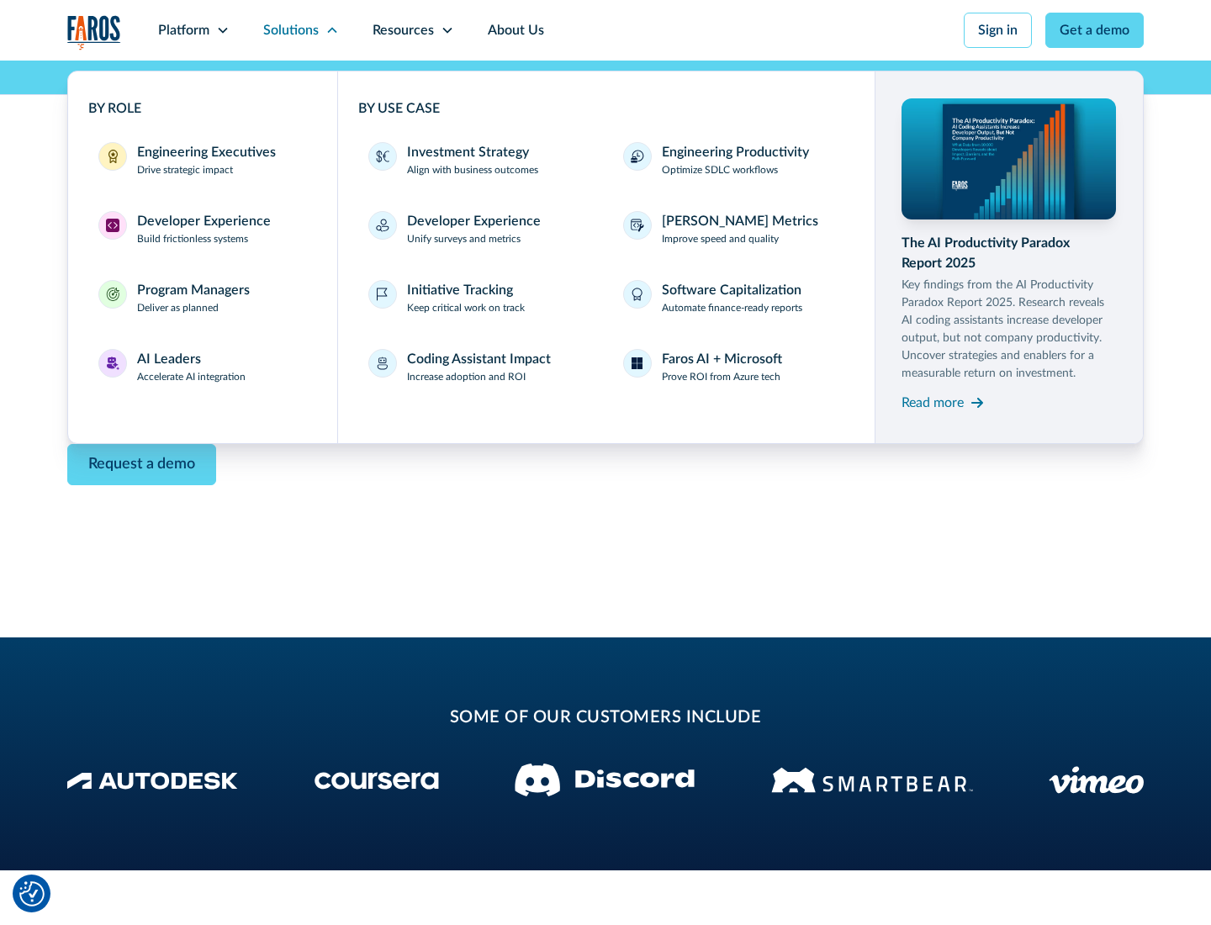
click at [933, 402] on div "Read more" at bounding box center [933, 403] width 62 height 20
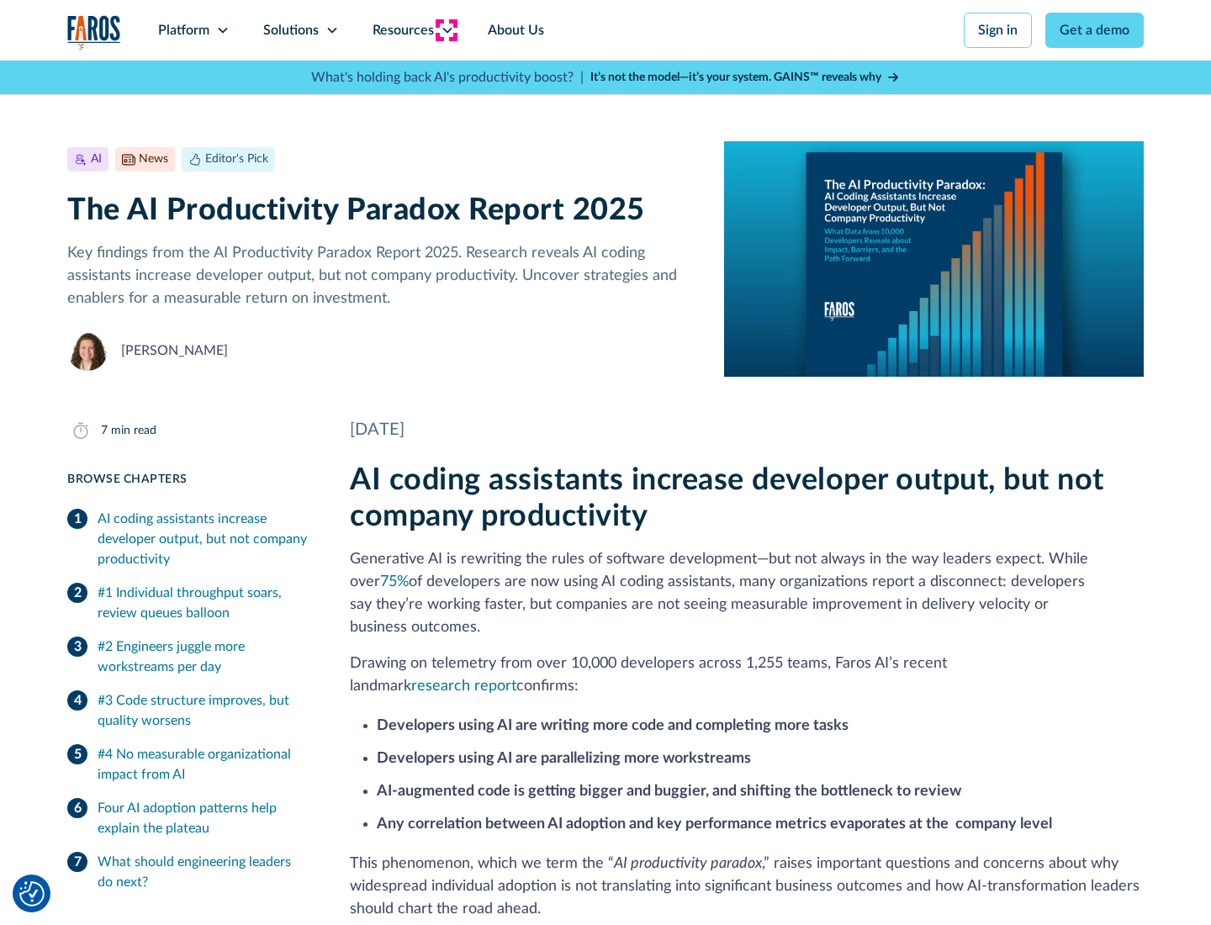
click at [446, 30] on icon at bounding box center [447, 30] width 13 height 13
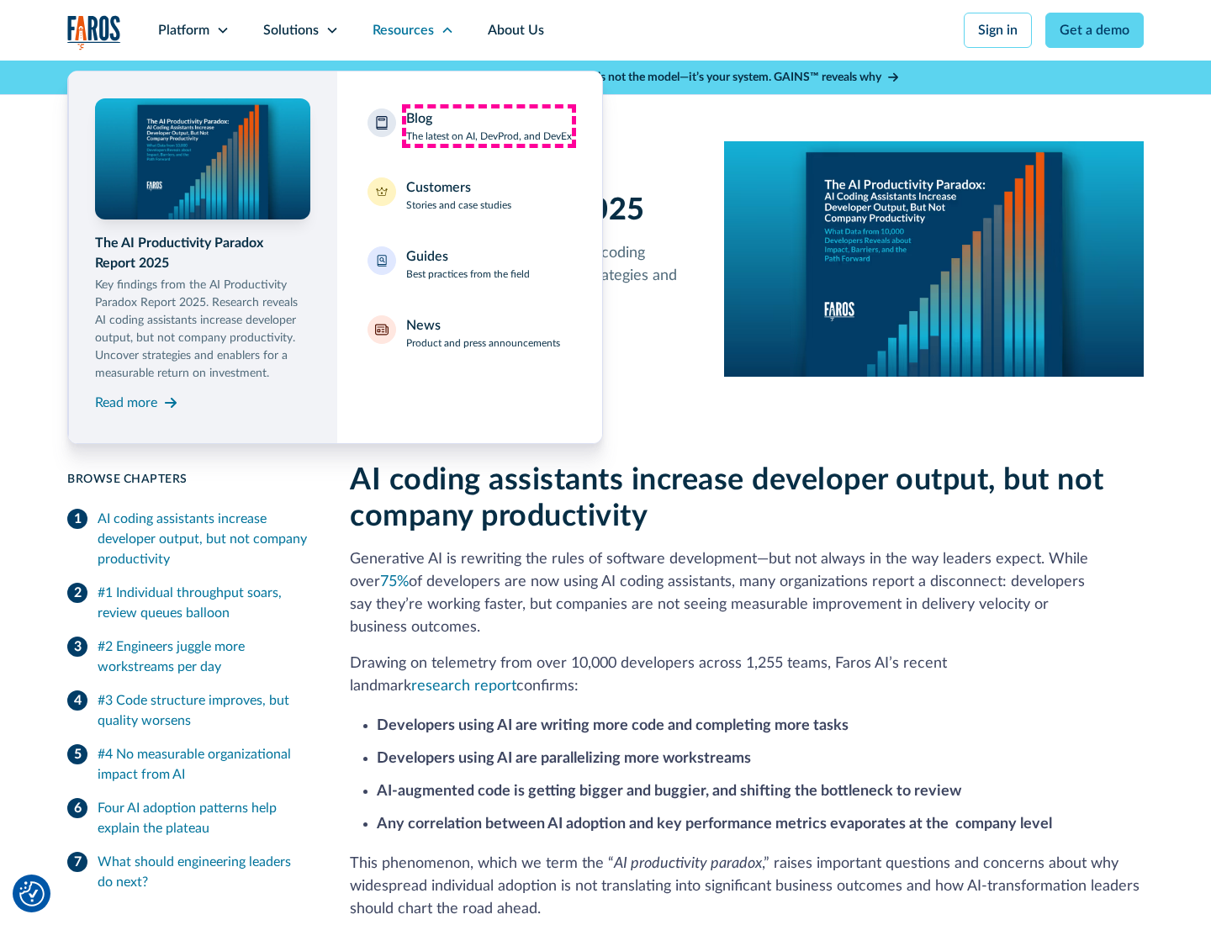
click at [489, 126] on div "Blog The latest on AI, DevProd, and DevEx" at bounding box center [489, 125] width 166 height 35
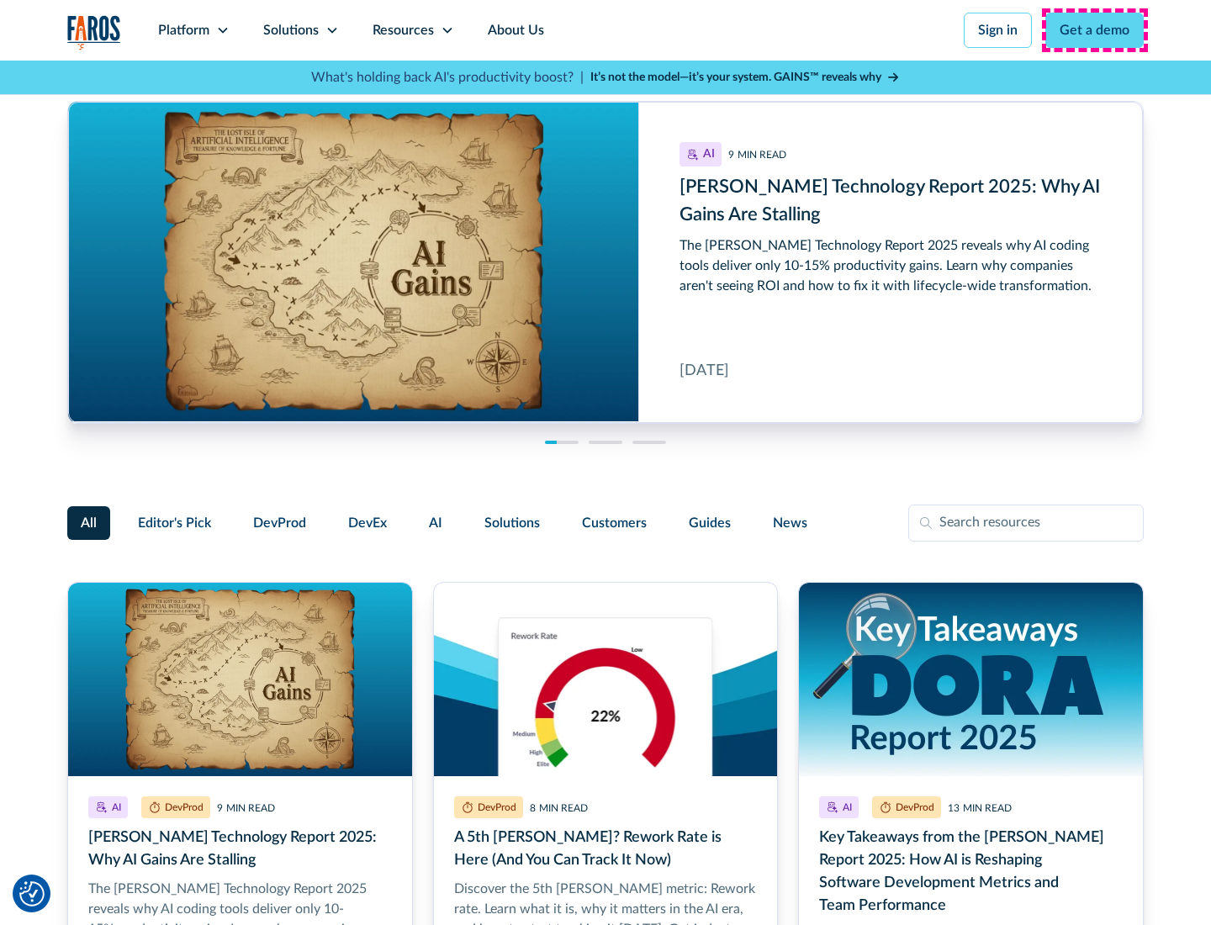
click at [1095, 30] on link "Get a demo" at bounding box center [1094, 30] width 98 height 35
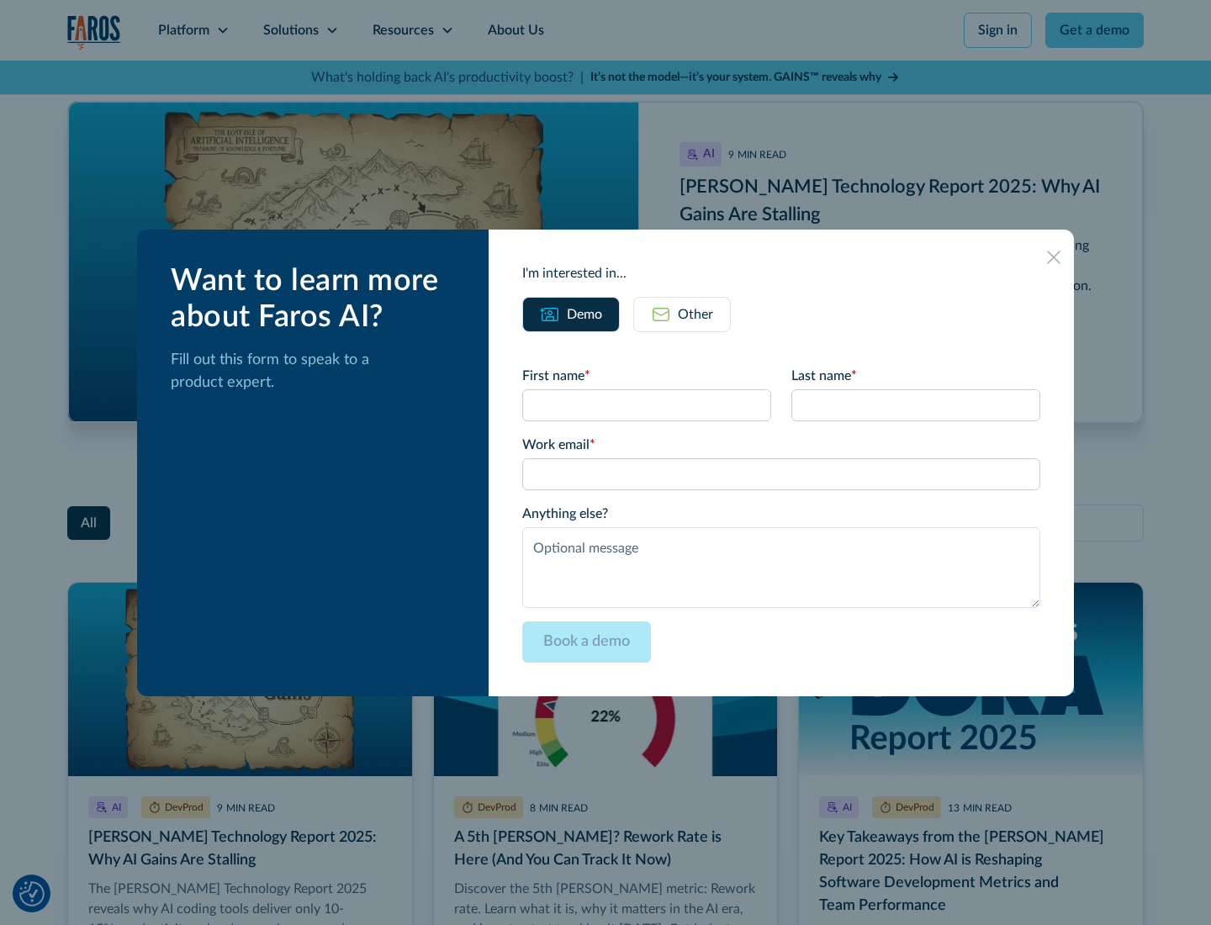
click at [682, 314] on div "Other" at bounding box center [695, 314] width 35 height 20
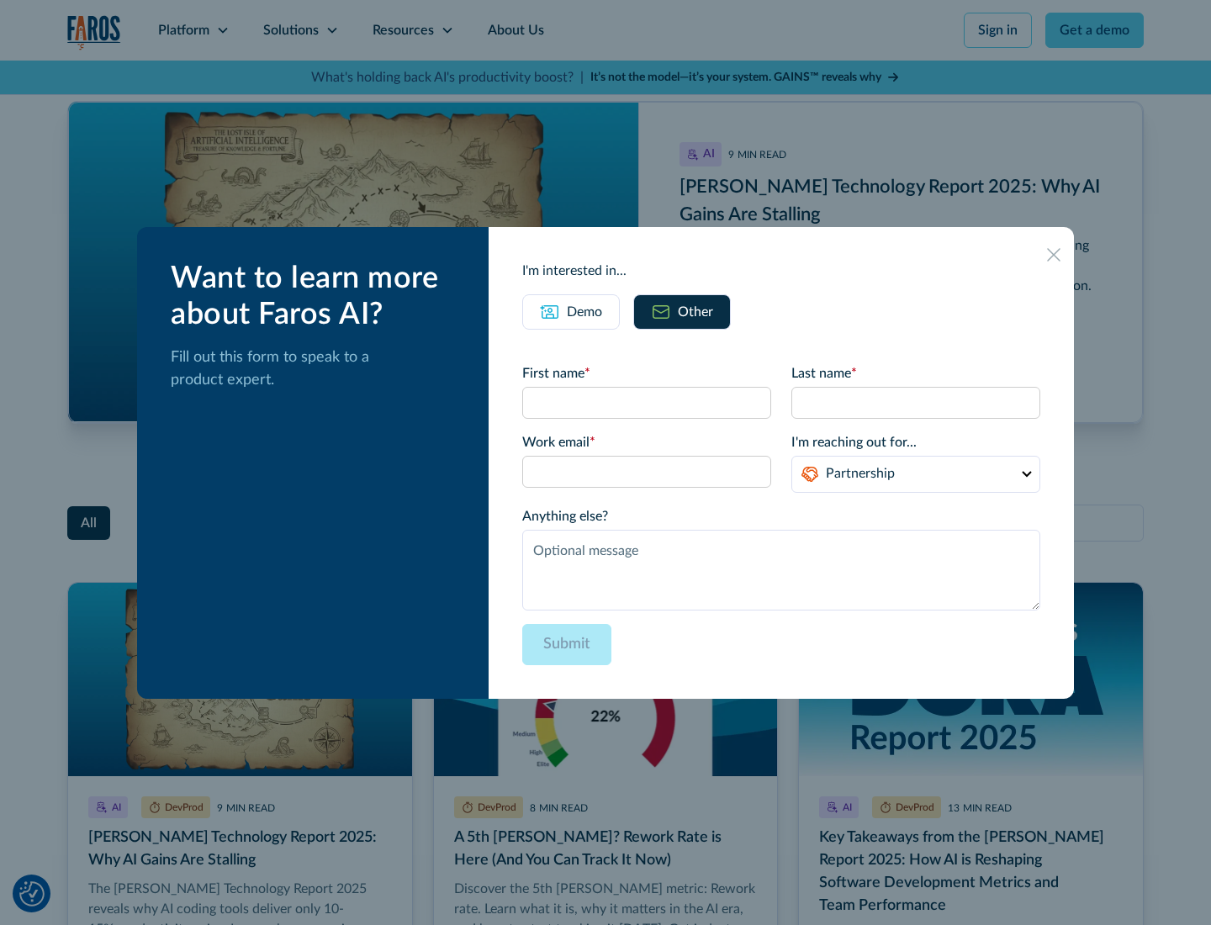
click at [1054, 254] on icon at bounding box center [1053, 254] width 13 height 13
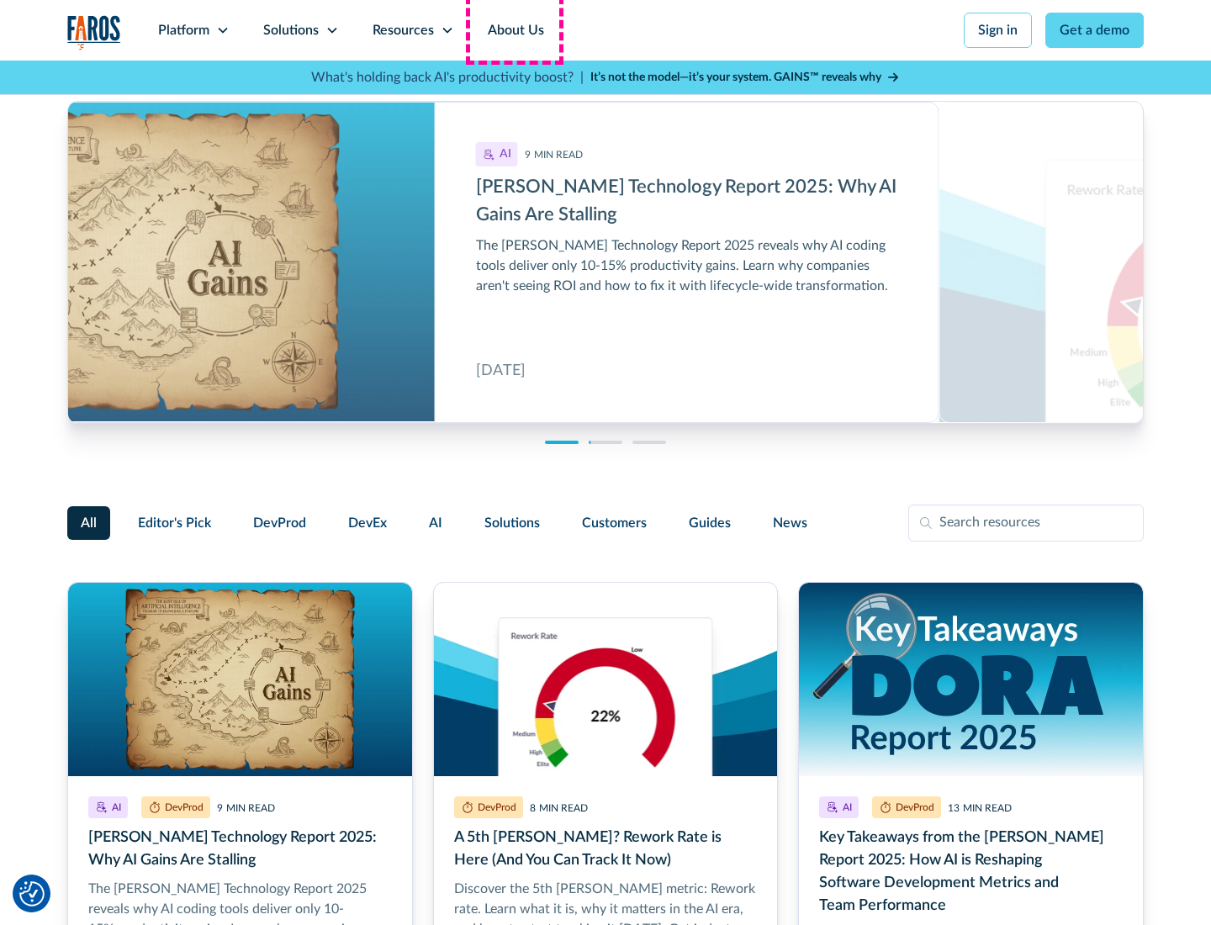
click at [514, 30] on link "About Us" at bounding box center [516, 30] width 90 height 61
